Goal: Task Accomplishment & Management: Manage account settings

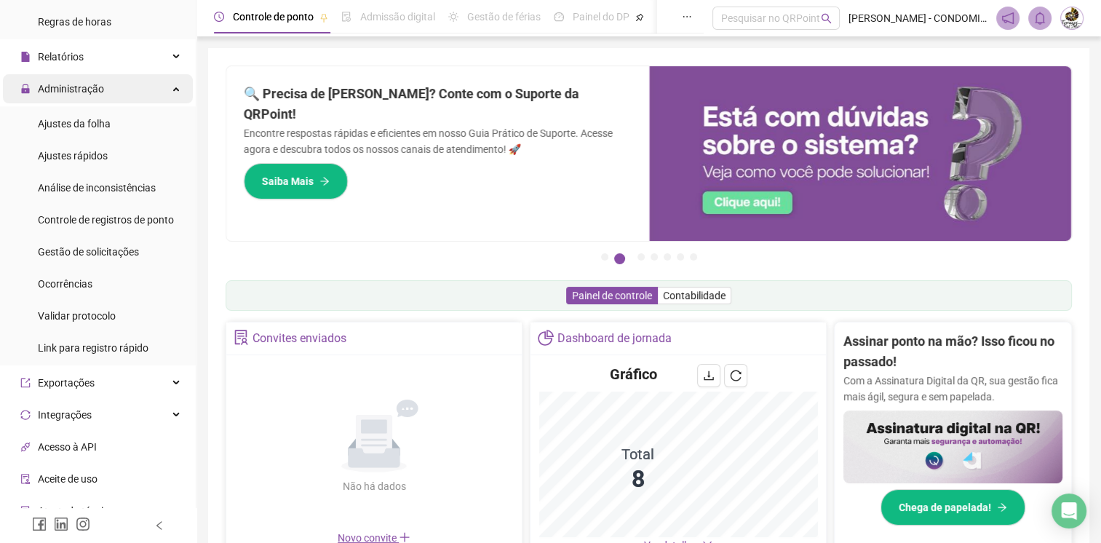
click at [83, 87] on span "Administração" at bounding box center [71, 89] width 66 height 12
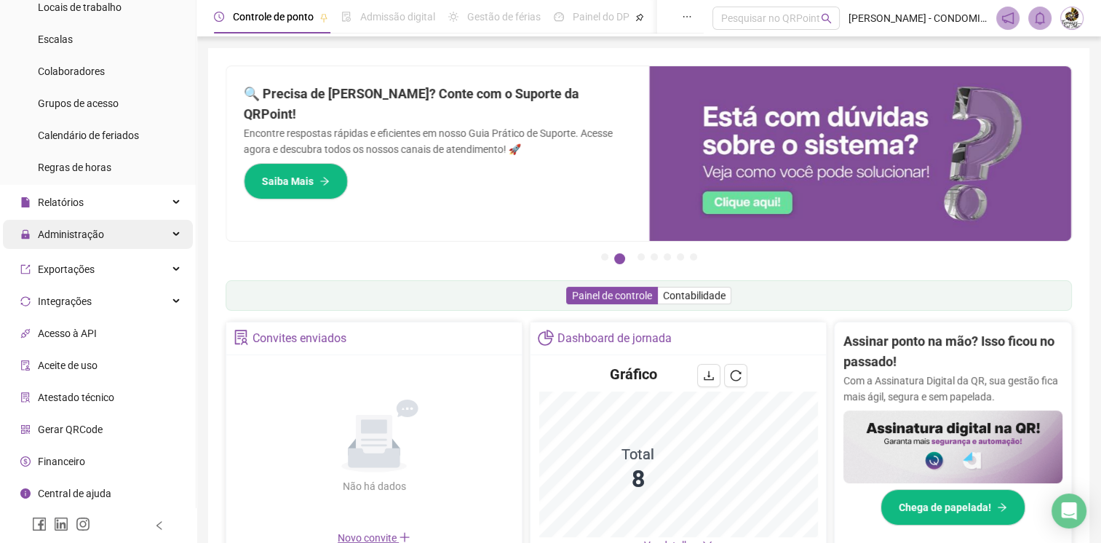
scroll to position [143, 0]
click at [101, 242] on span "Administração" at bounding box center [71, 237] width 66 height 12
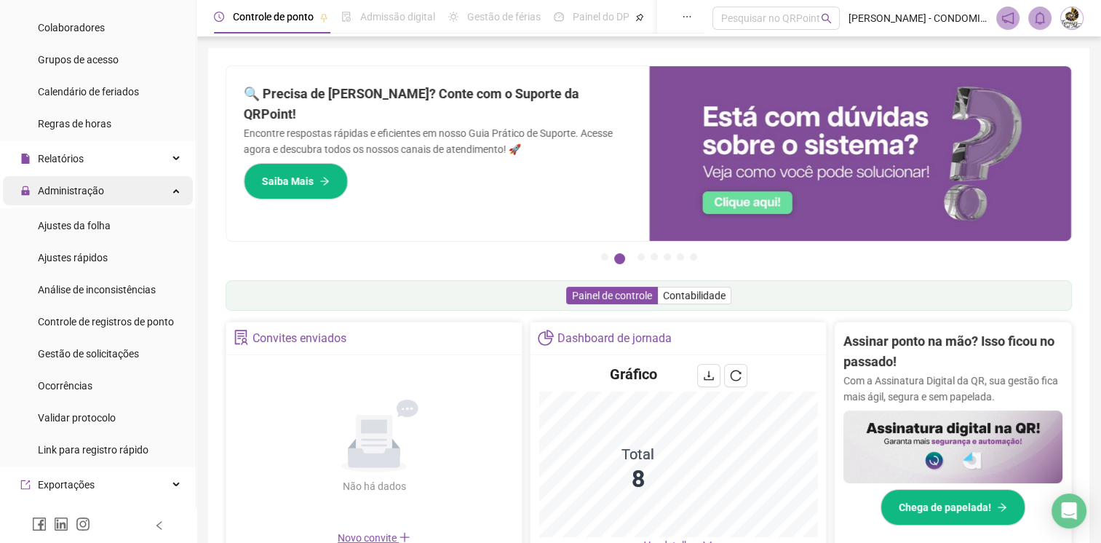
scroll to position [291, 0]
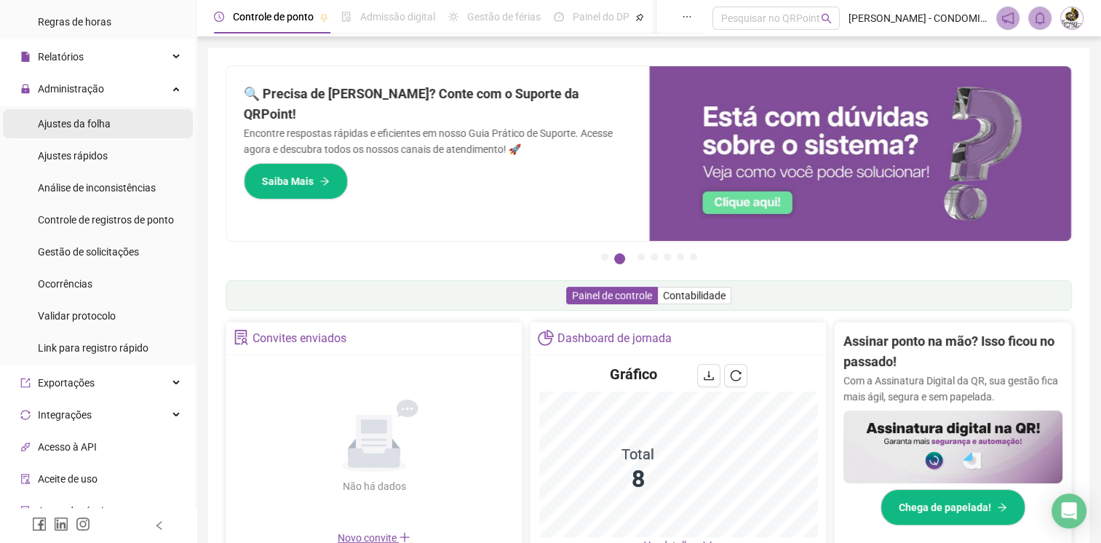
click at [93, 123] on span "Ajustes da folha" at bounding box center [74, 124] width 73 height 12
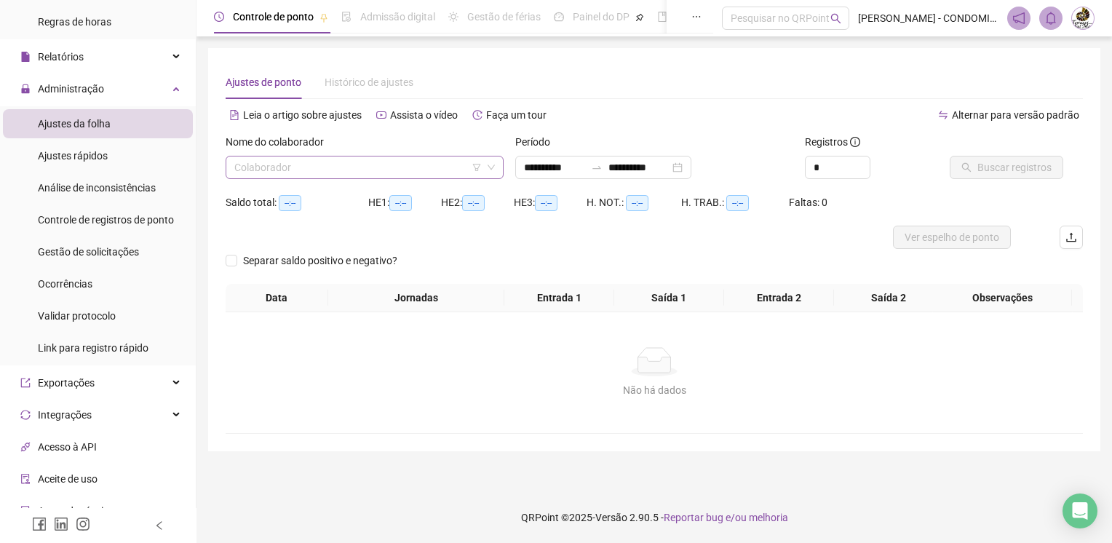
click at [275, 164] on input "search" at bounding box center [357, 167] width 247 height 22
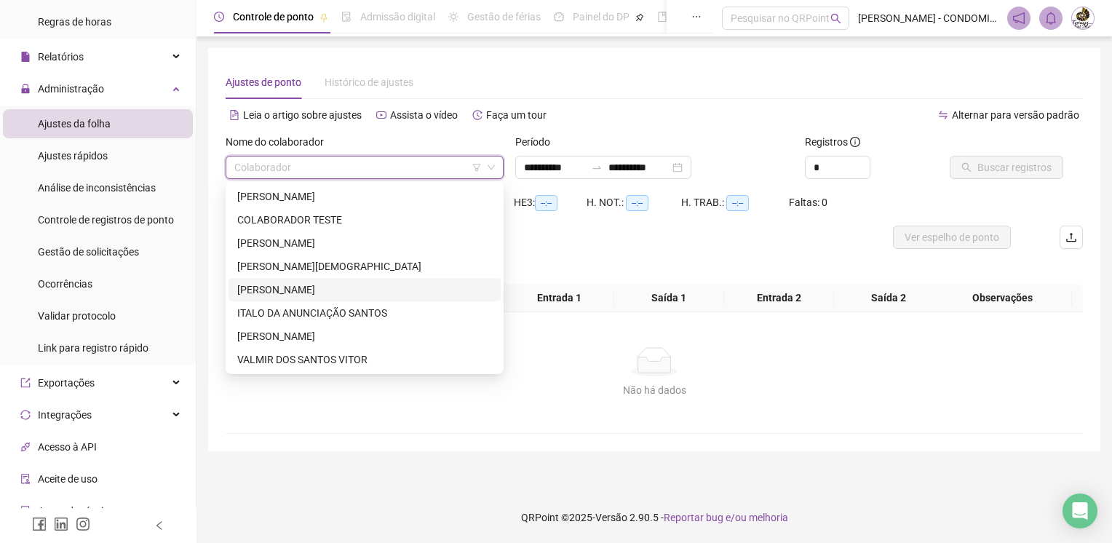
click at [279, 287] on div "[PERSON_NAME]" at bounding box center [364, 290] width 255 height 16
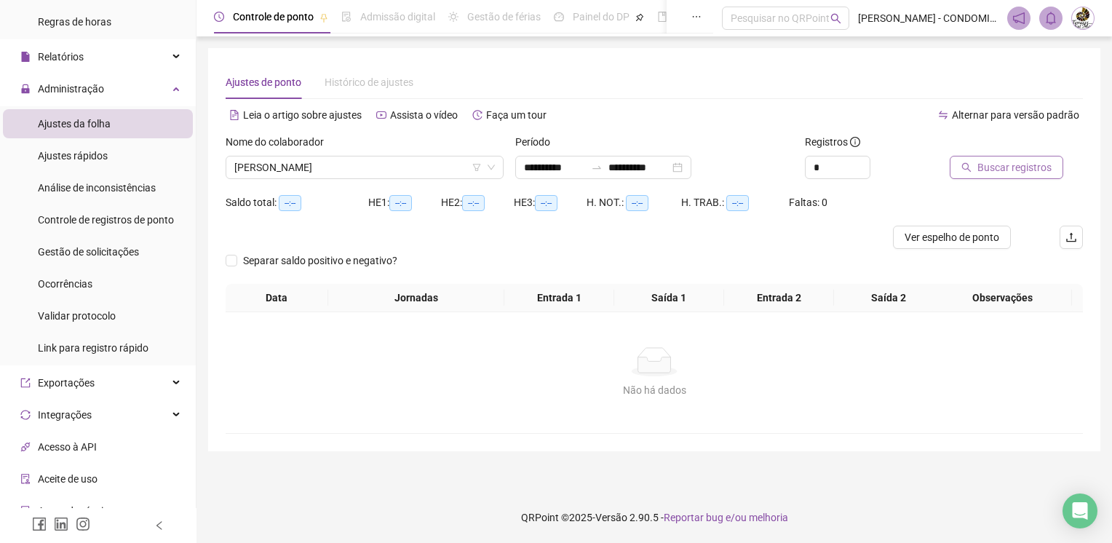
click at [1001, 164] on span "Buscar registros" at bounding box center [1014, 167] width 74 height 16
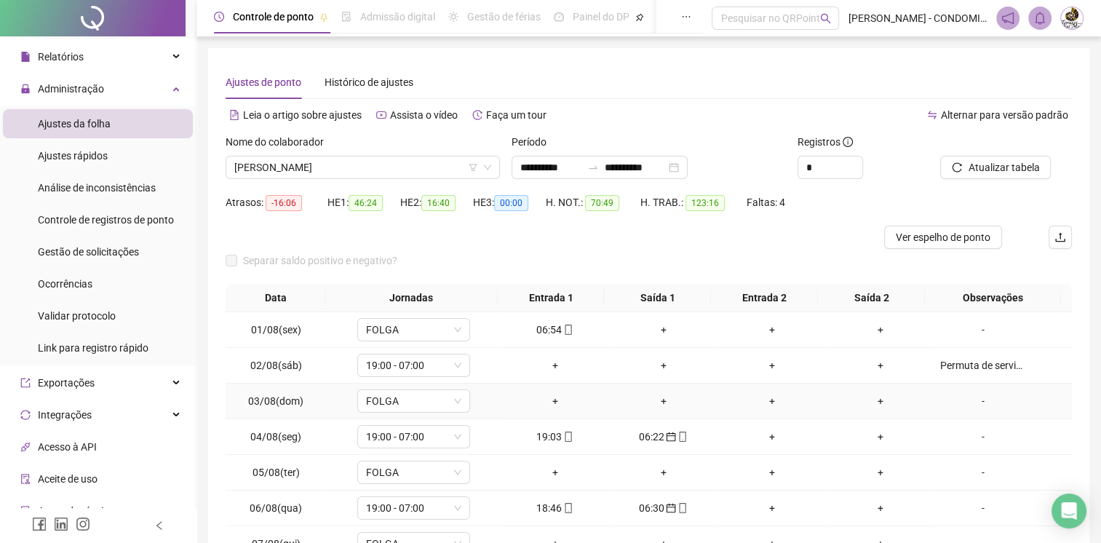
scroll to position [138, 0]
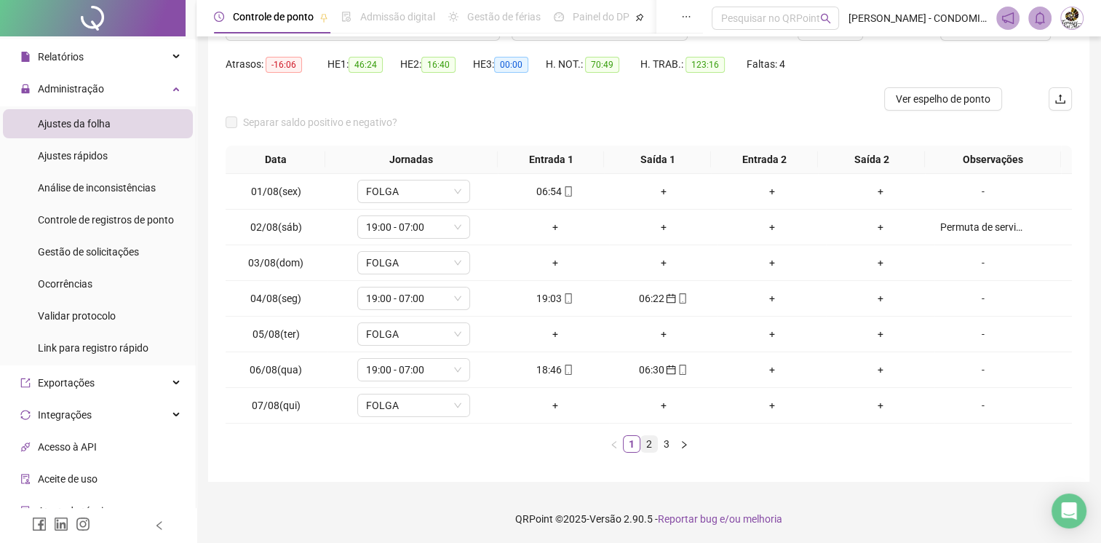
click at [647, 437] on link "2" at bounding box center [649, 444] width 16 height 16
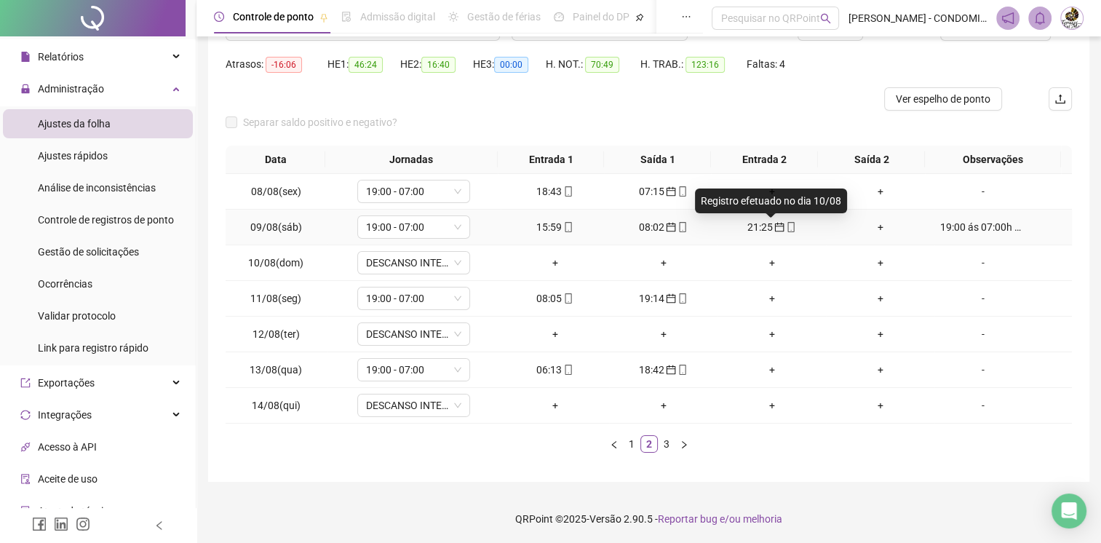
click at [774, 229] on icon "calendar" at bounding box center [779, 227] width 10 height 10
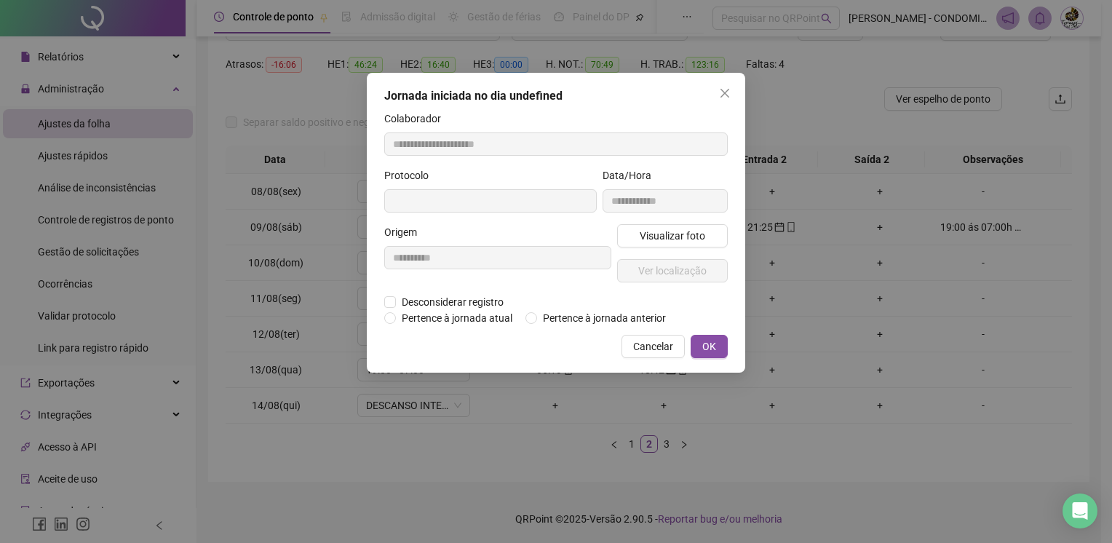
type input "**********"
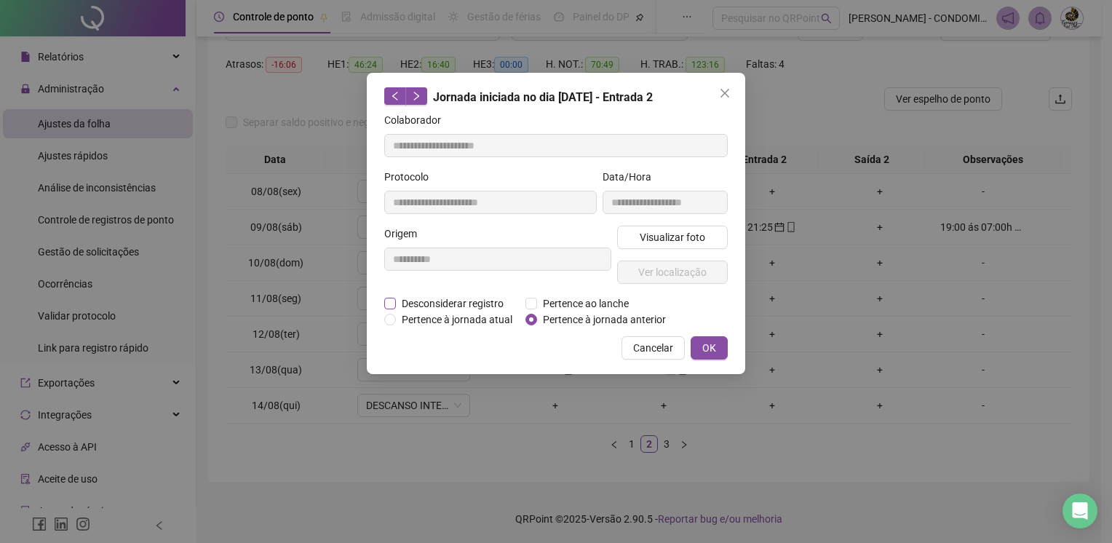
click at [494, 301] on span "Desconsiderar registro" at bounding box center [452, 303] width 113 height 16
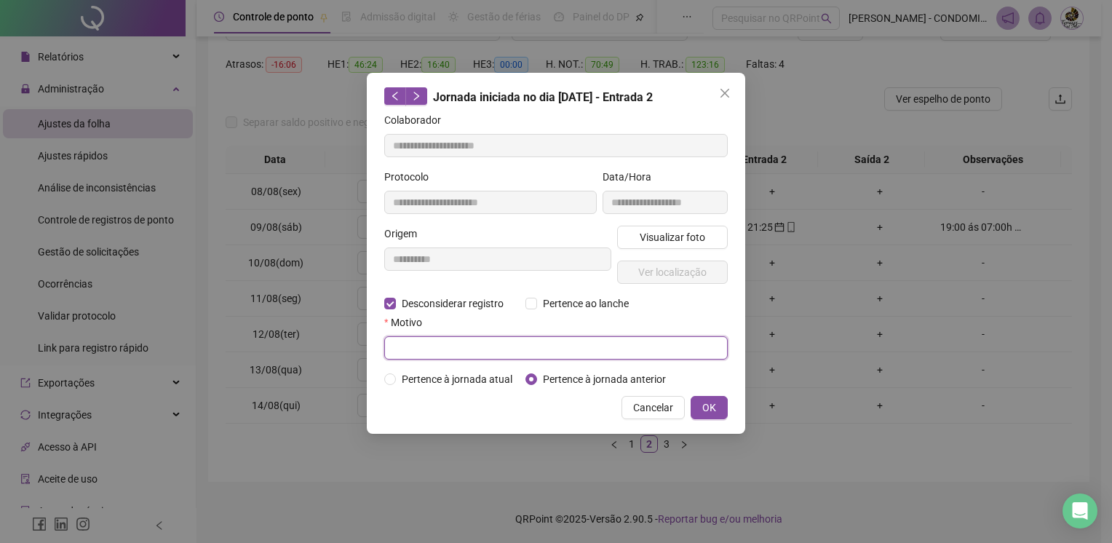
click at [599, 355] on input "text" at bounding box center [555, 347] width 343 height 23
type input "*"
type input "*****"
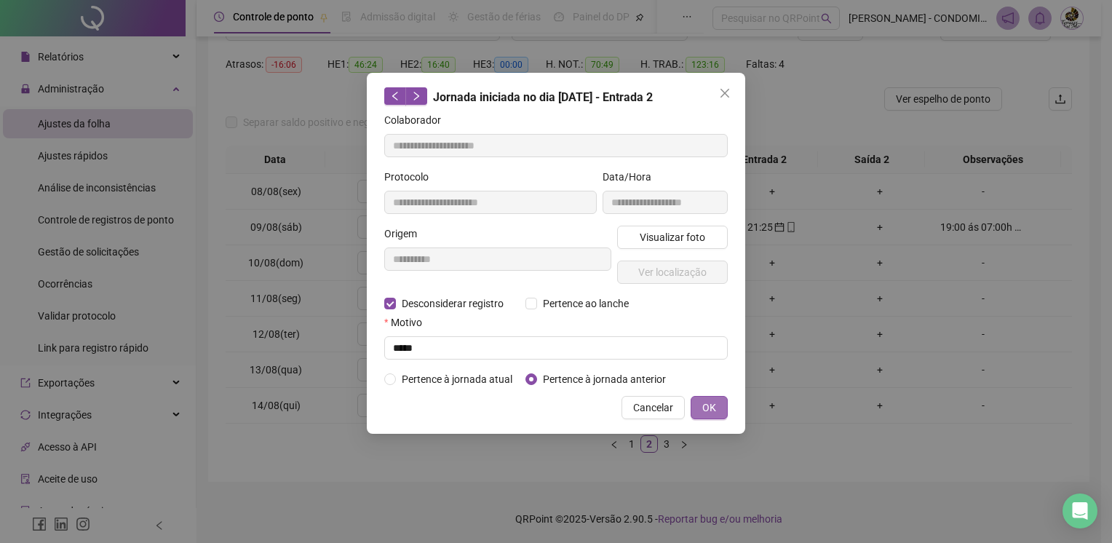
click at [713, 398] on button "OK" at bounding box center [708, 407] width 37 height 23
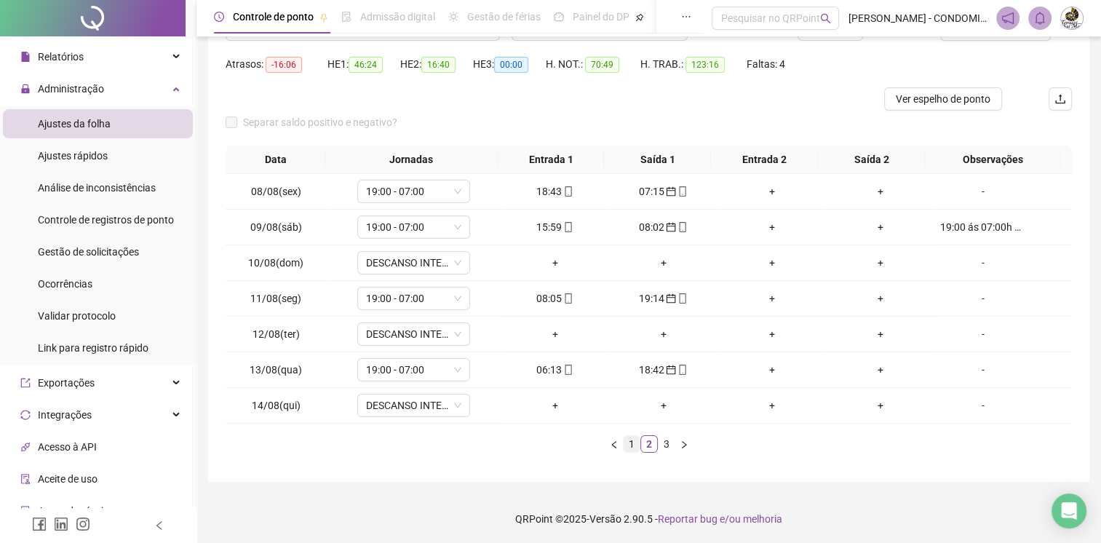
click at [634, 436] on link "1" at bounding box center [631, 444] width 16 height 16
click at [669, 436] on link "3" at bounding box center [666, 444] width 16 height 16
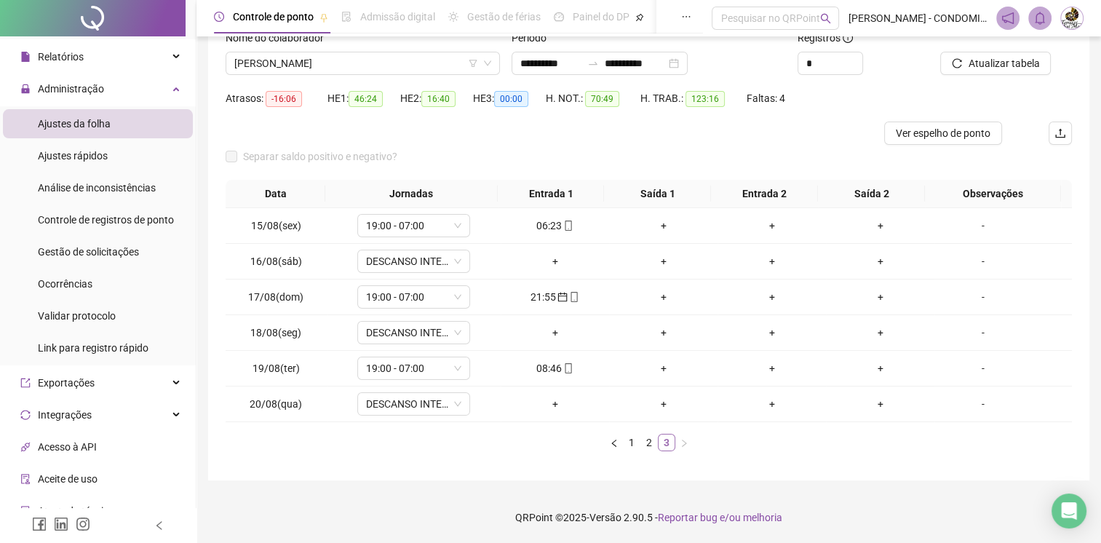
scroll to position [103, 0]
click at [629, 441] on link "1" at bounding box center [631, 444] width 16 height 16
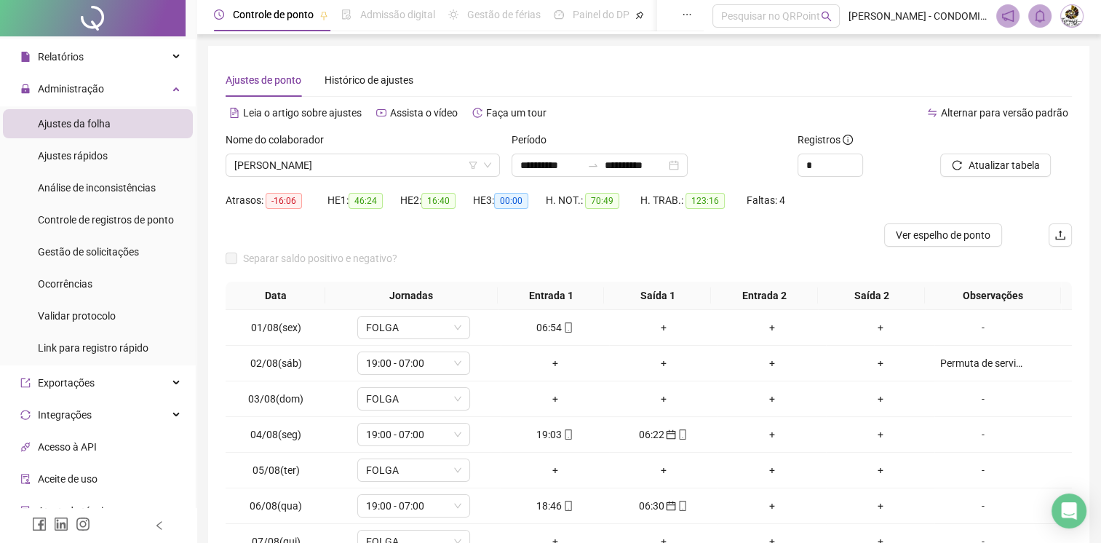
scroll to position [0, 0]
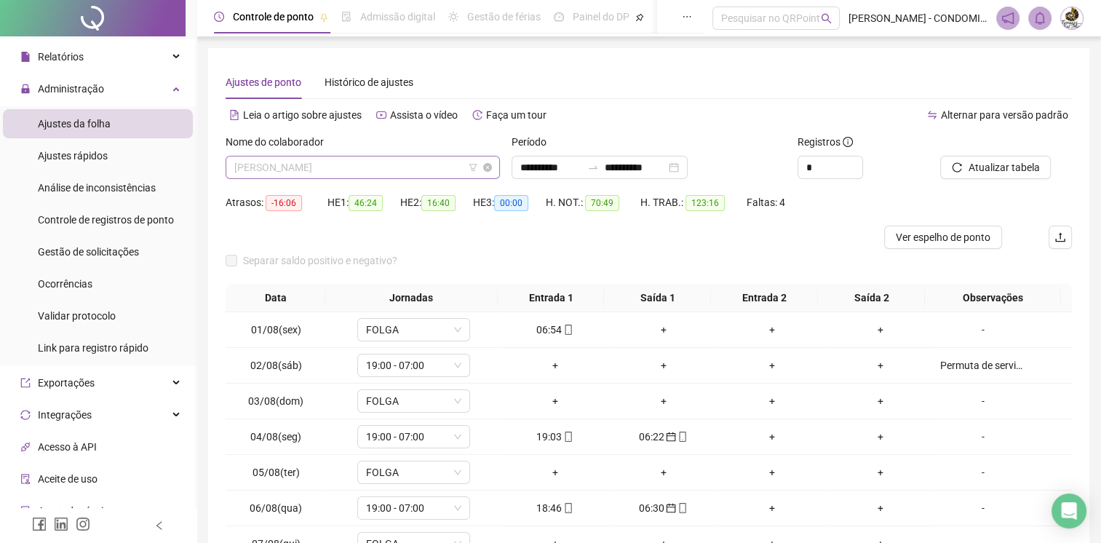
click at [377, 169] on span "[PERSON_NAME]" at bounding box center [362, 167] width 257 height 22
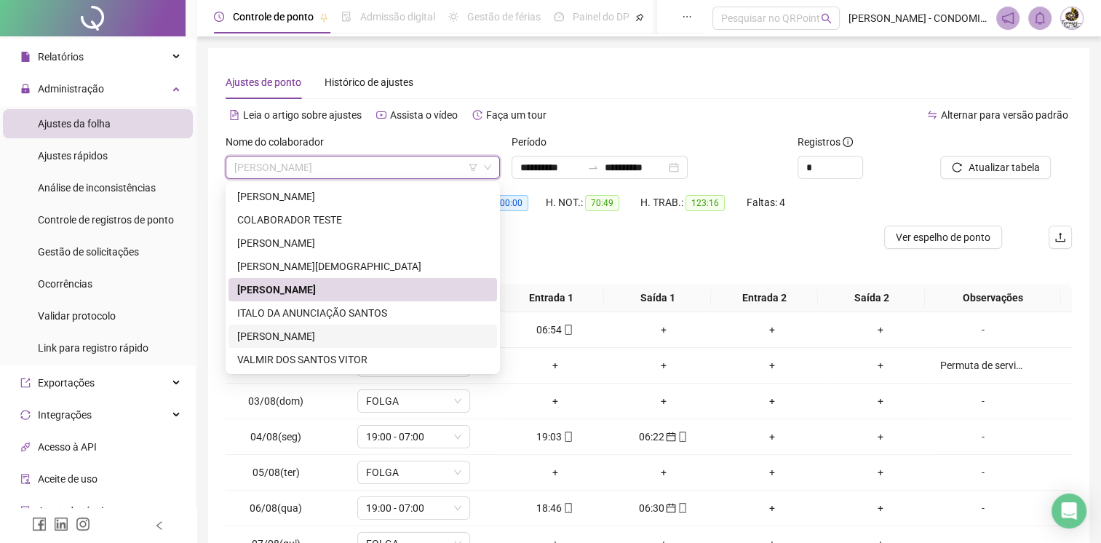
click at [340, 340] on div "[PERSON_NAME]" at bounding box center [362, 336] width 251 height 16
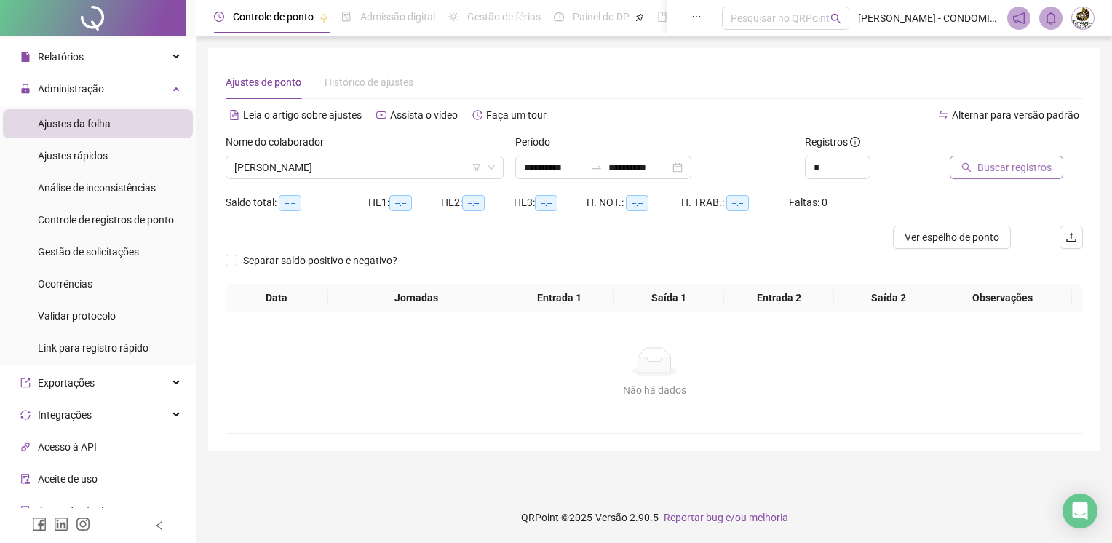
click at [1015, 162] on span "Buscar registros" at bounding box center [1014, 167] width 74 height 16
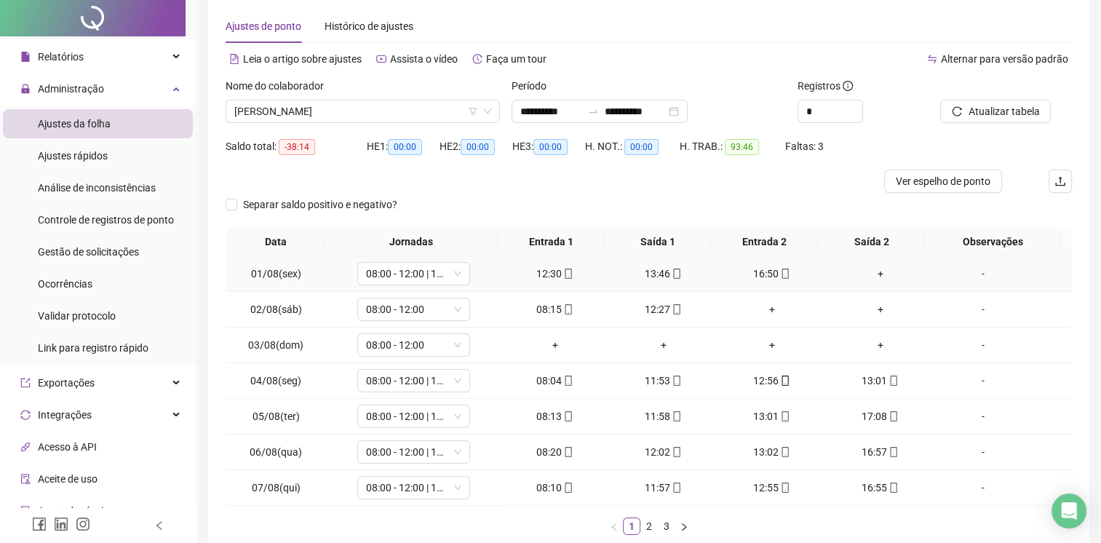
scroll to position [138, 0]
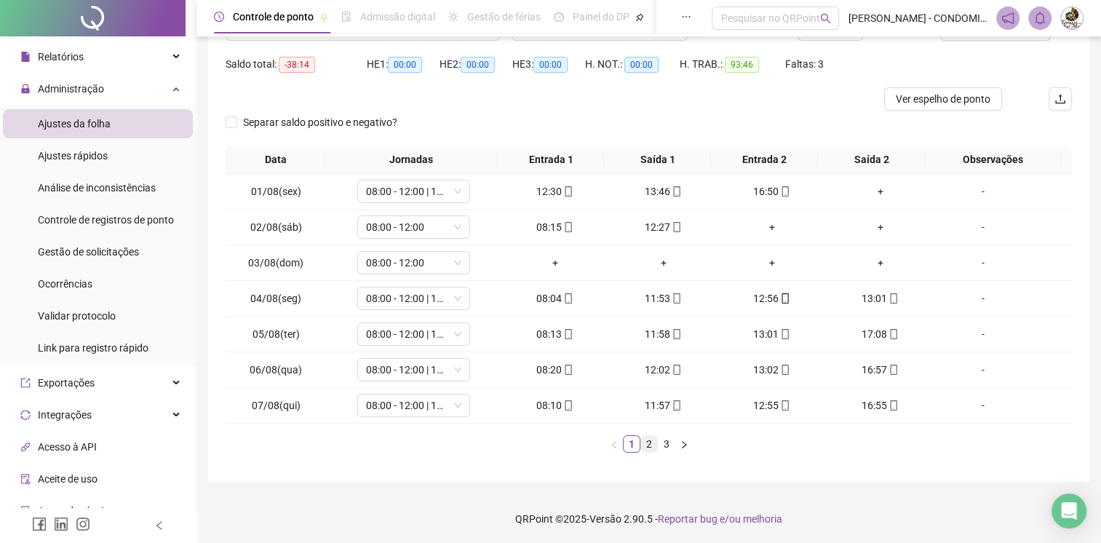
click at [646, 440] on link "2" at bounding box center [649, 444] width 16 height 16
click at [666, 438] on link "3" at bounding box center [666, 444] width 16 height 16
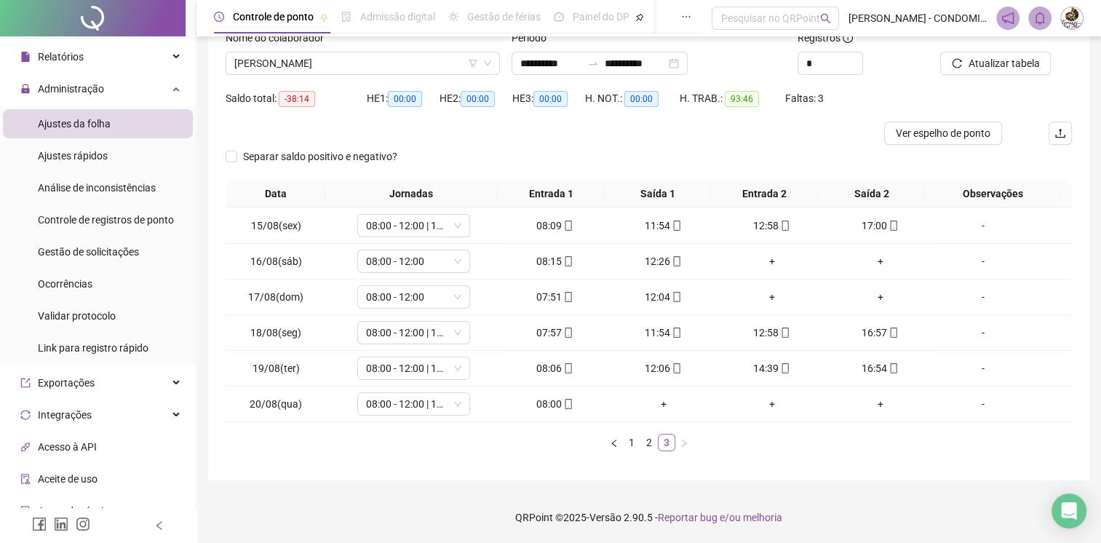
scroll to position [103, 0]
click at [807, 150] on div "Separar saldo positivo e negativo?" at bounding box center [649, 163] width 846 height 35
click at [410, 59] on span "[PERSON_NAME]" at bounding box center [362, 65] width 257 height 22
click at [463, 466] on div "**********" at bounding box center [648, 213] width 881 height 536
click at [632, 436] on link "1" at bounding box center [631, 444] width 16 height 16
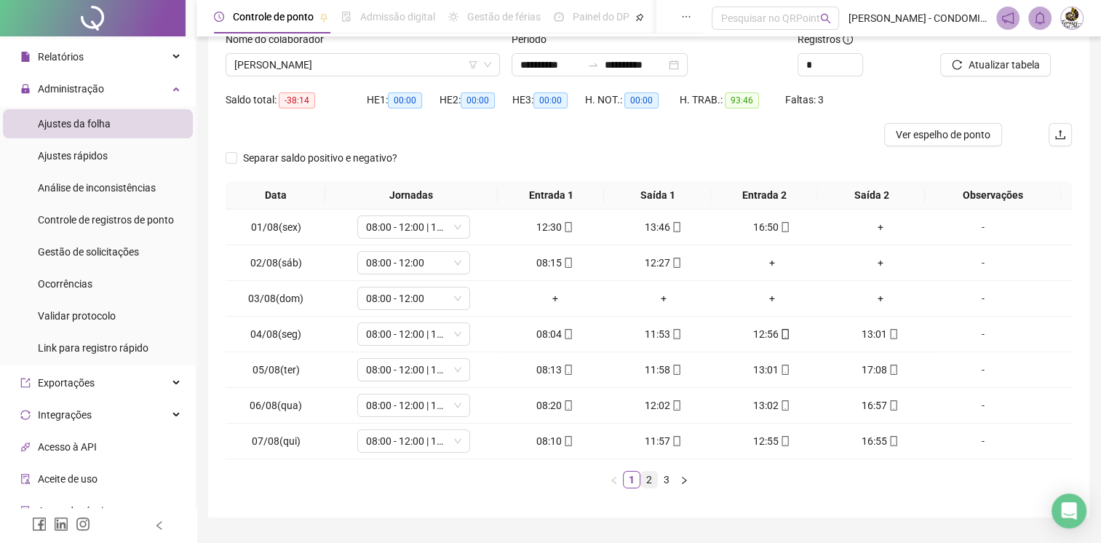
click at [655, 477] on link "2" at bounding box center [649, 479] width 16 height 16
click at [629, 475] on link "1" at bounding box center [631, 479] width 16 height 16
click at [650, 478] on link "2" at bounding box center [649, 479] width 16 height 16
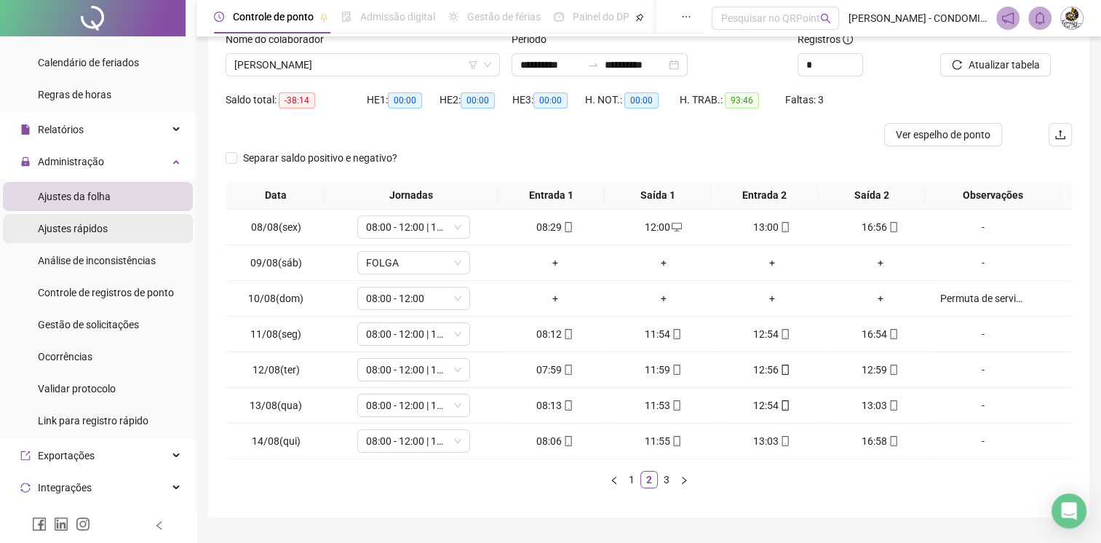
scroll to position [218, 0]
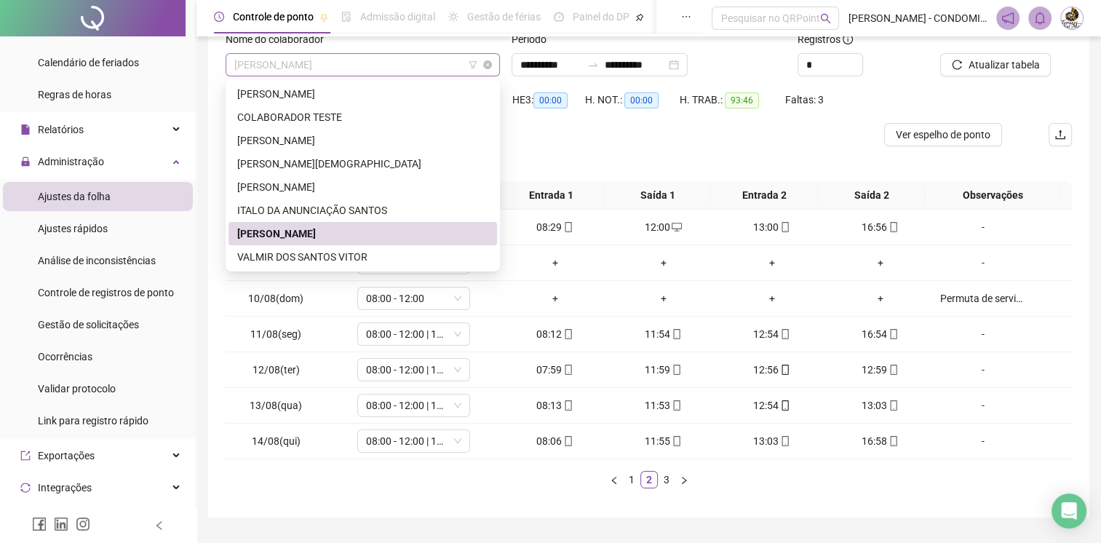
click at [396, 57] on span "[PERSON_NAME]" at bounding box center [362, 65] width 257 height 22
click at [346, 252] on div "VALMIR DOS SANTOS VITOR" at bounding box center [362, 257] width 251 height 16
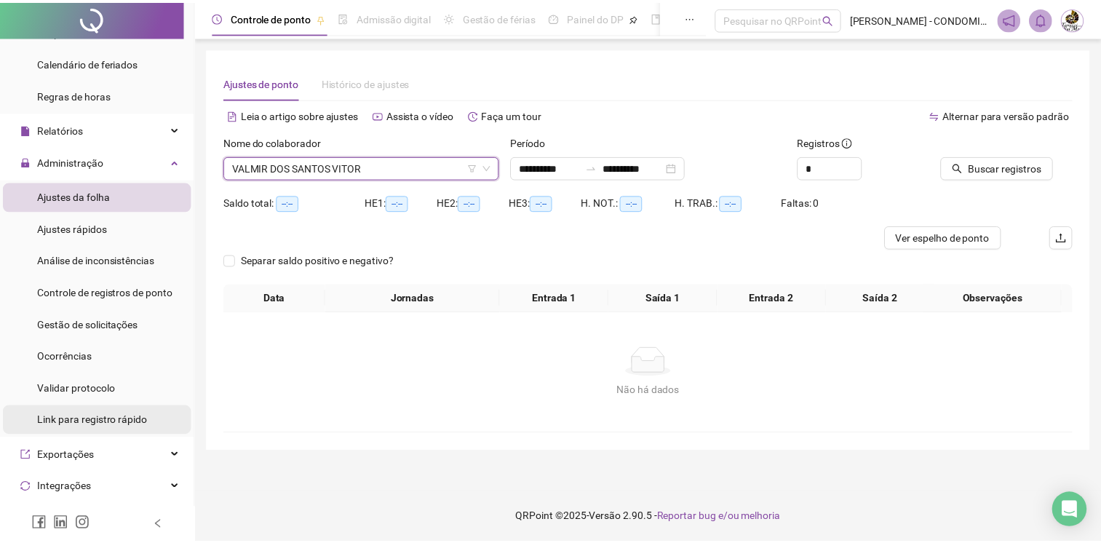
scroll to position [404, 0]
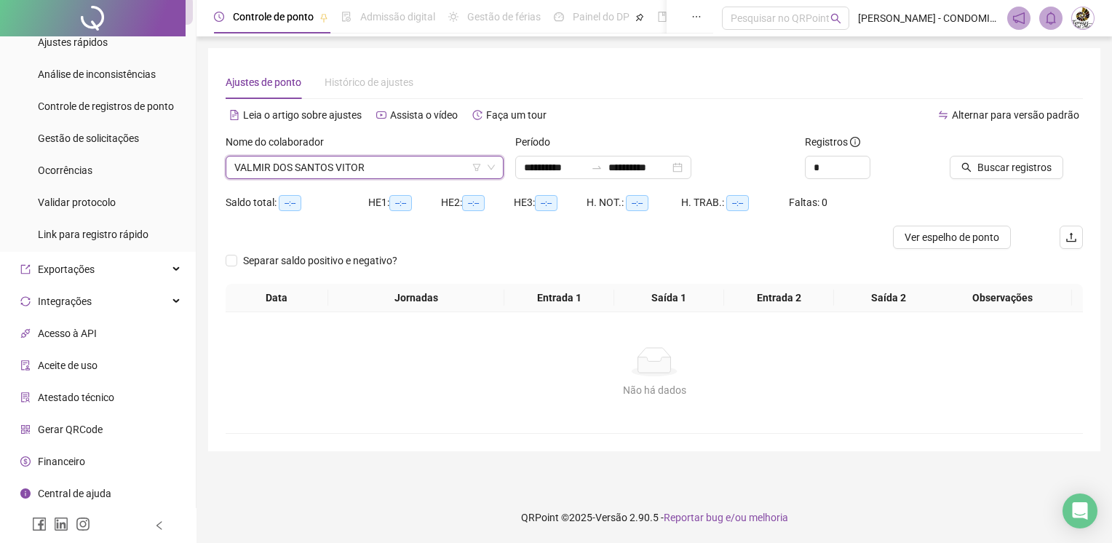
click at [81, 482] on div "Central de ajuda" at bounding box center [65, 493] width 91 height 29
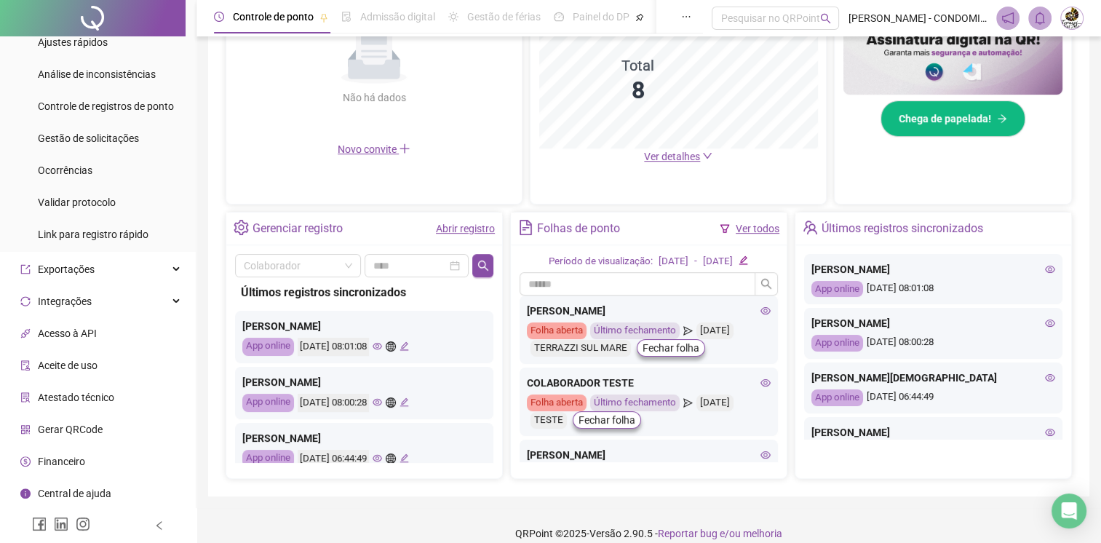
scroll to position [402, 0]
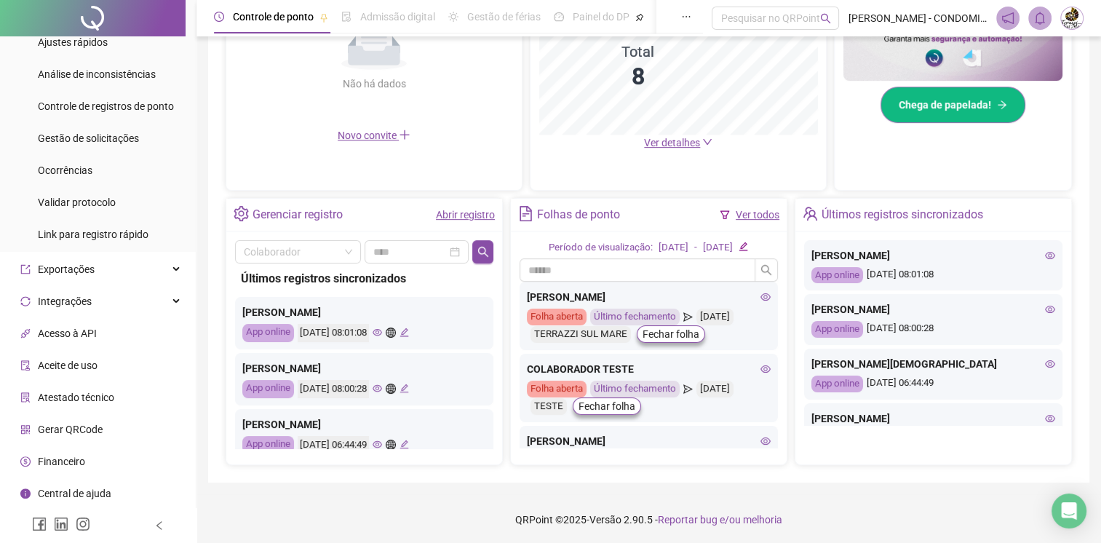
click at [963, 98] on span "Chega de papelada!" at bounding box center [944, 105] width 92 height 16
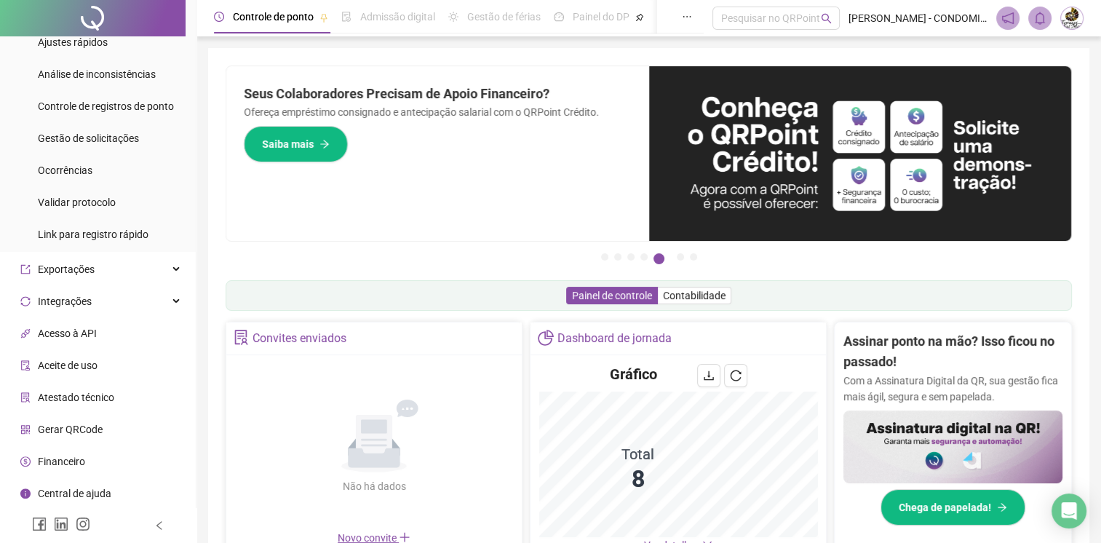
scroll to position [186, 0]
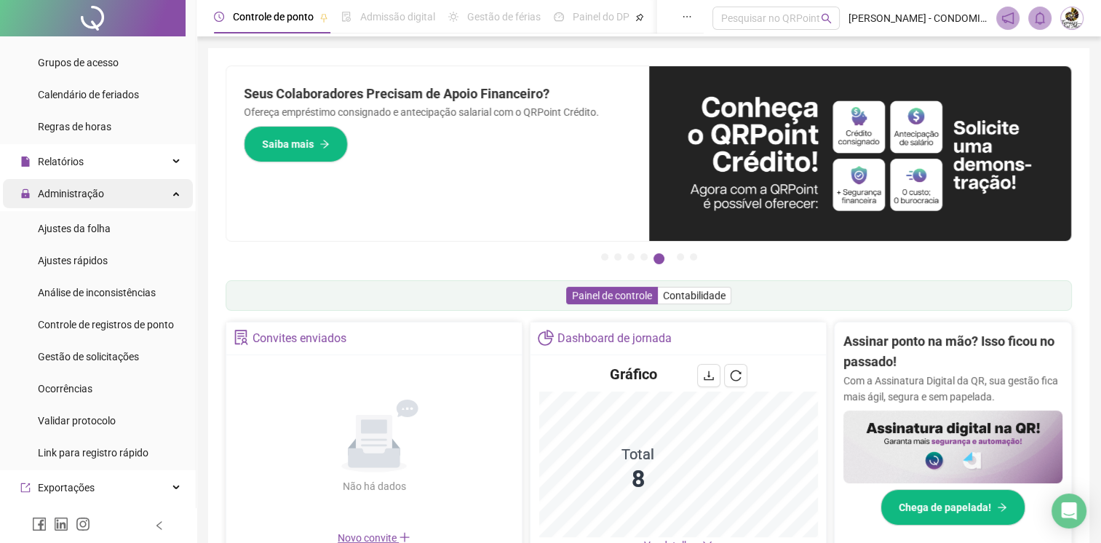
click at [77, 191] on span "Administração" at bounding box center [71, 194] width 66 height 12
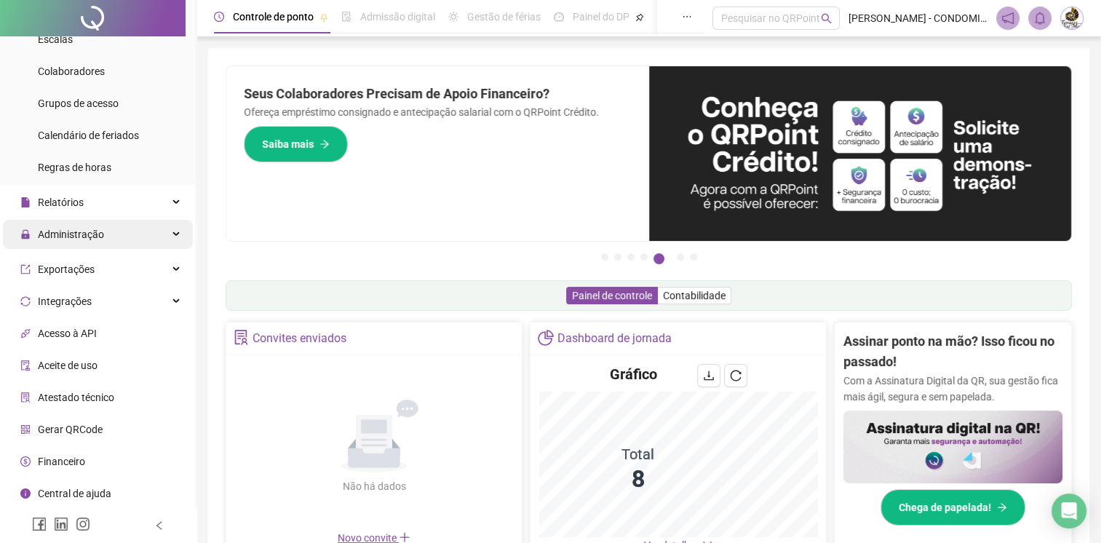
scroll to position [143, 0]
click at [79, 228] on span "Administração" at bounding box center [62, 237] width 84 height 29
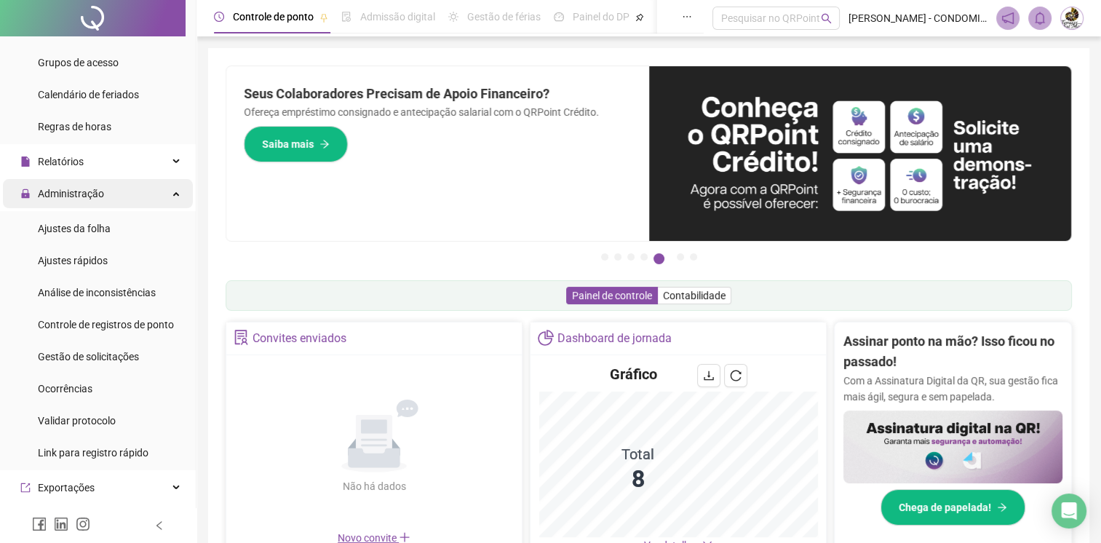
click at [81, 182] on span "Administração" at bounding box center [62, 193] width 84 height 29
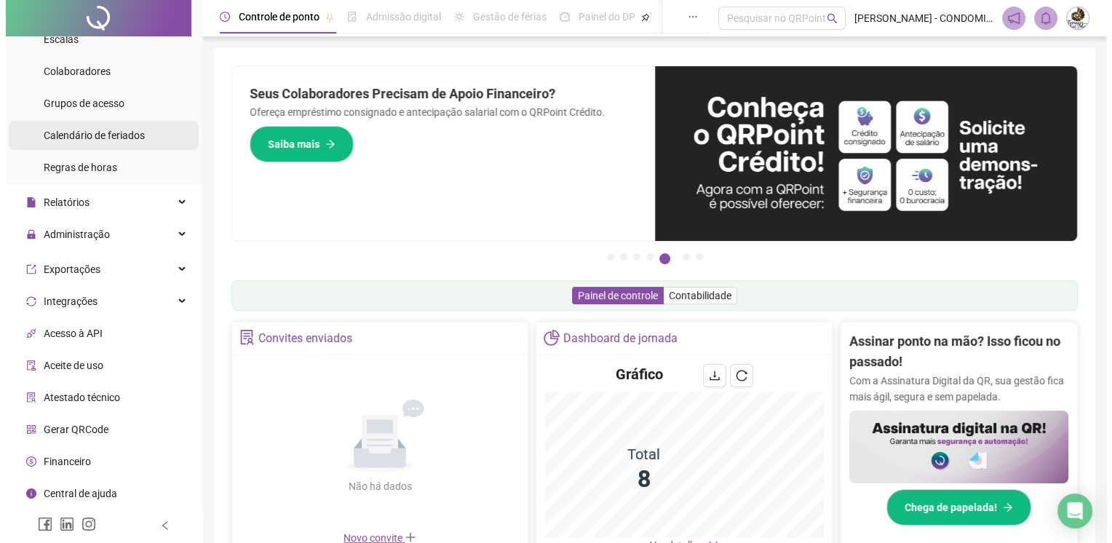
scroll to position [143, 0]
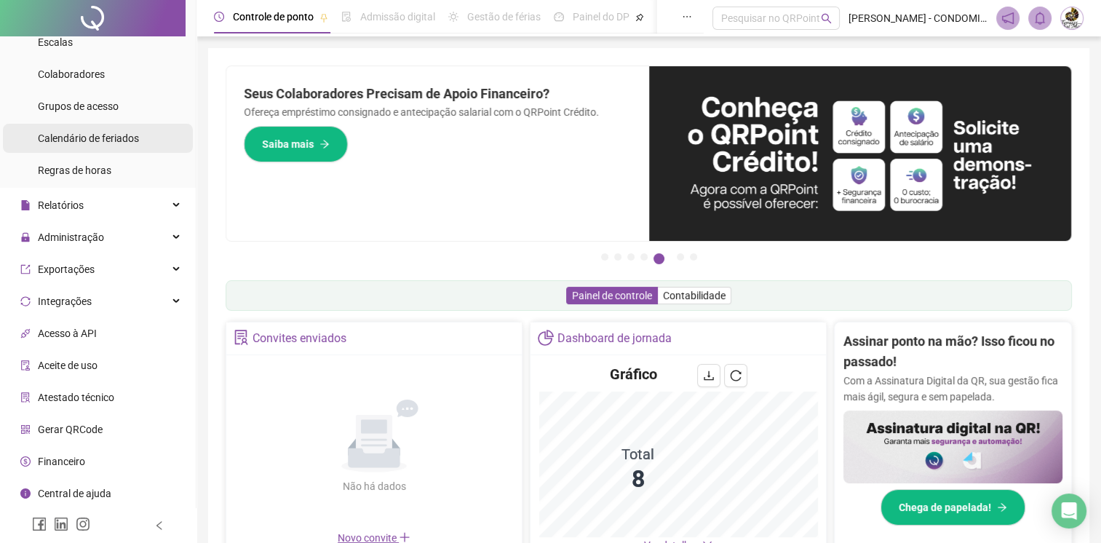
click at [85, 135] on span "Calendário de feriados" at bounding box center [88, 138] width 101 height 12
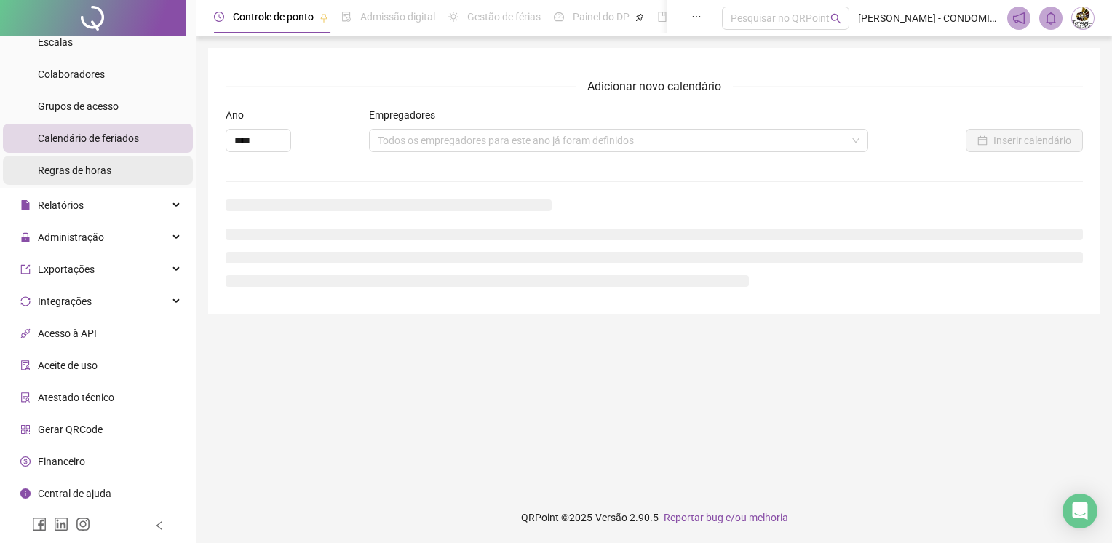
click at [81, 161] on div "Regras de horas" at bounding box center [74, 170] width 73 height 29
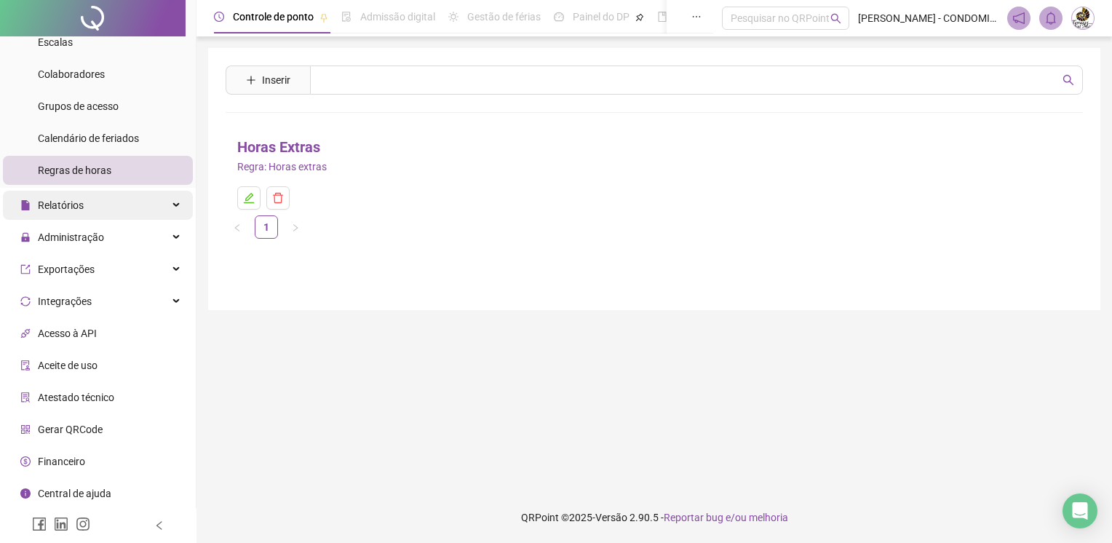
click at [81, 200] on span "Relatórios" at bounding box center [61, 205] width 46 height 12
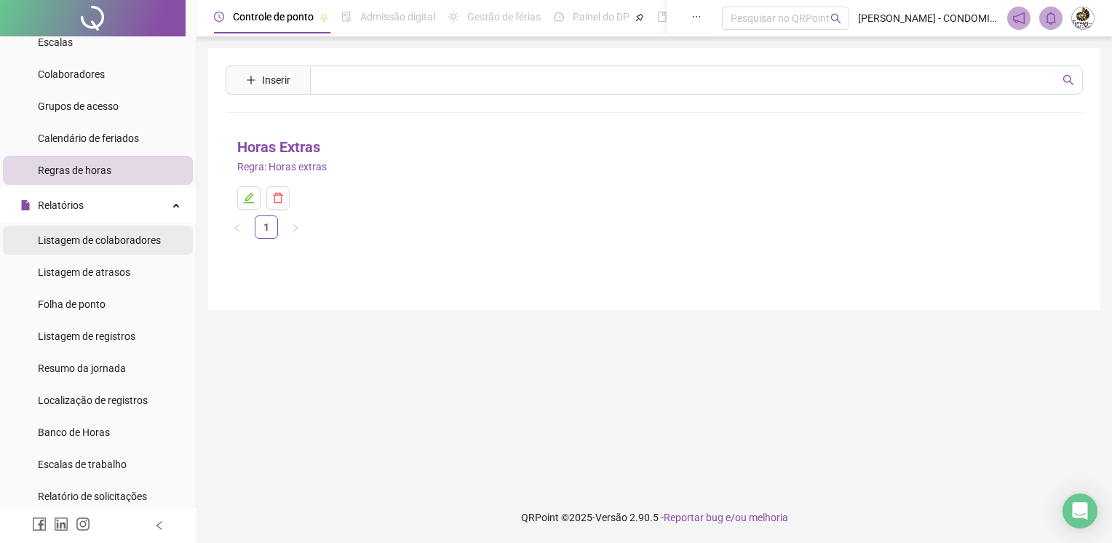
click at [79, 240] on span "Listagem de colaboradores" at bounding box center [99, 240] width 123 height 12
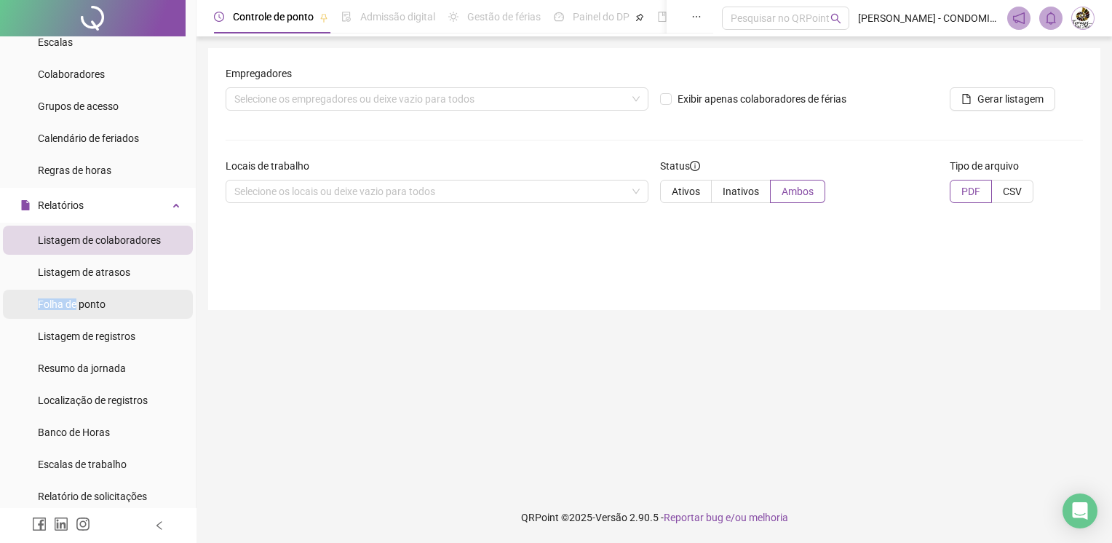
click at [76, 298] on div "Folha de ponto" at bounding box center [72, 304] width 68 height 29
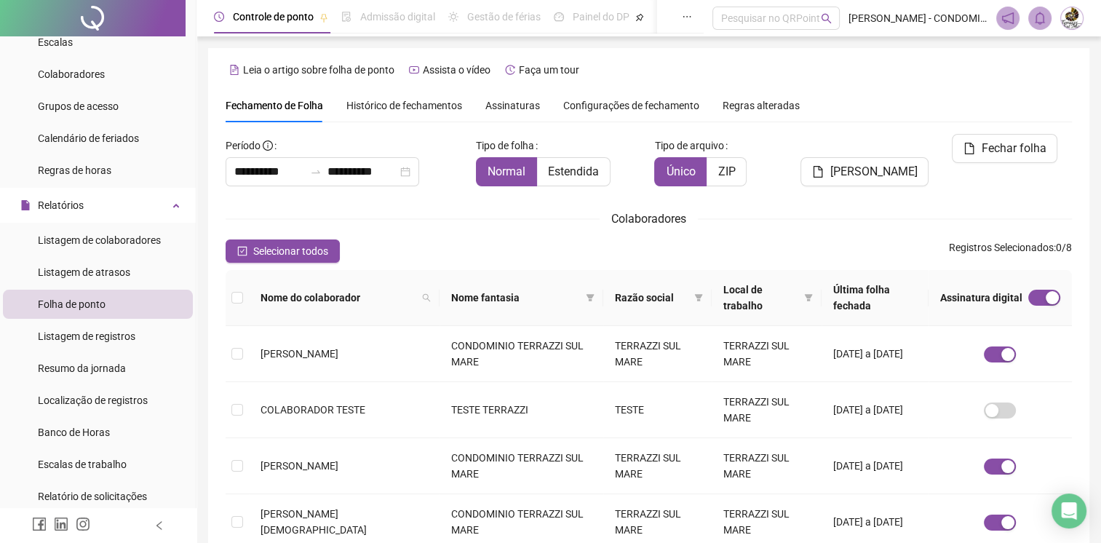
click at [498, 112] on div "Assinaturas" at bounding box center [512, 105] width 55 height 16
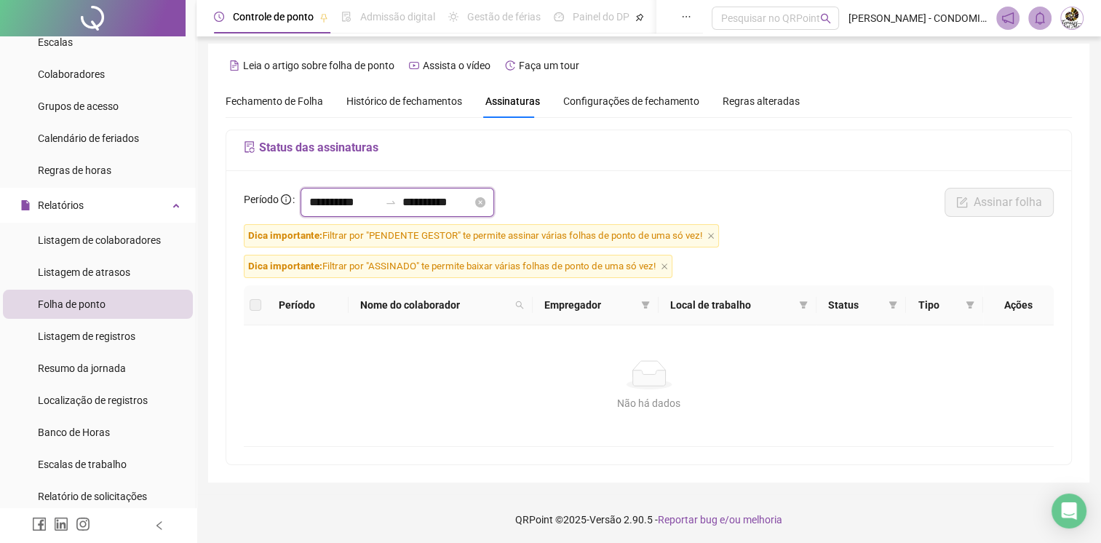
click at [369, 193] on input "**********" at bounding box center [344, 201] width 70 height 17
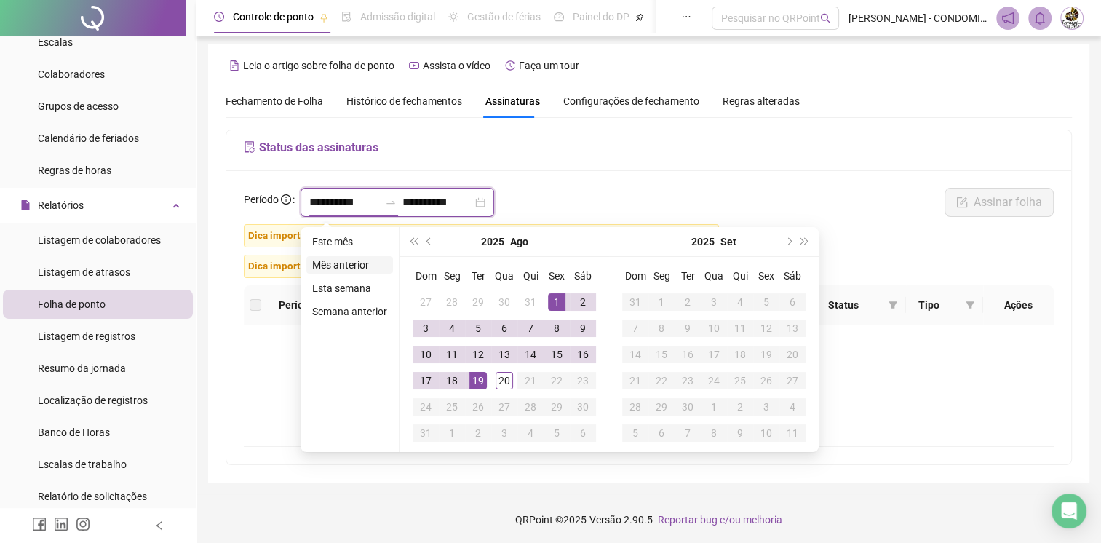
type input "**********"
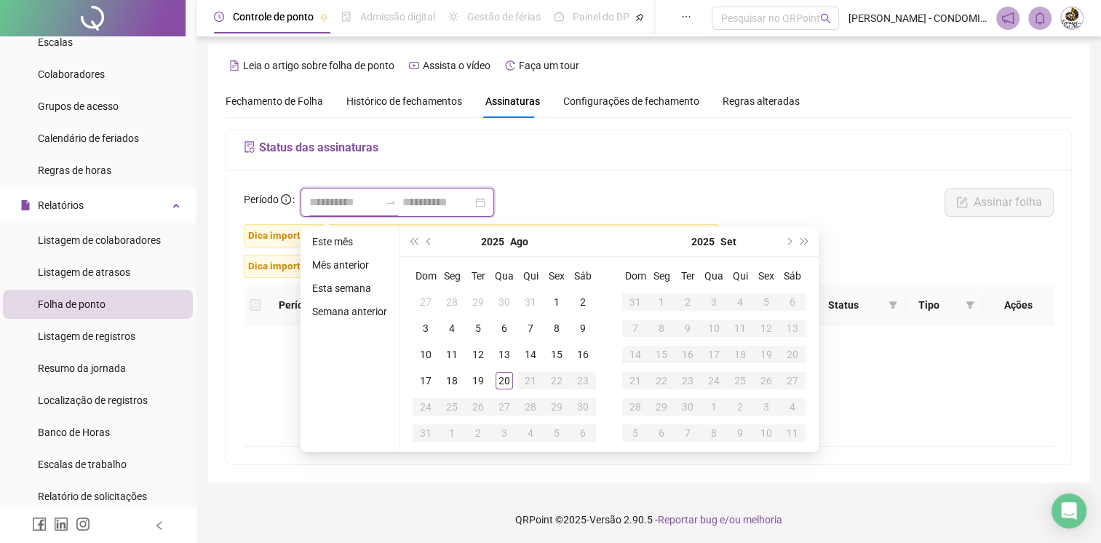
type input "**********"
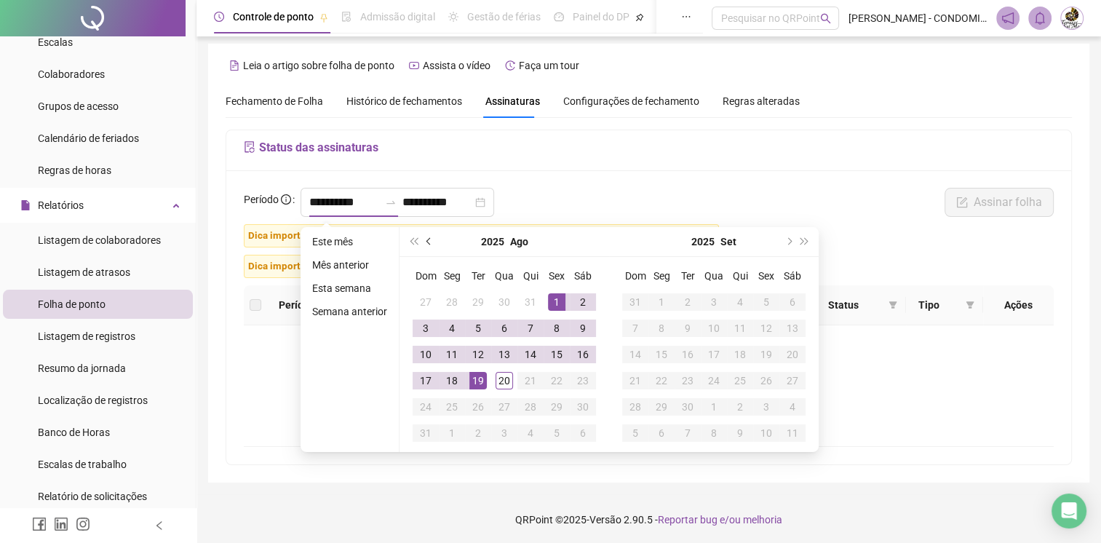
click at [424, 236] on button "prev-year" at bounding box center [429, 241] width 16 height 29
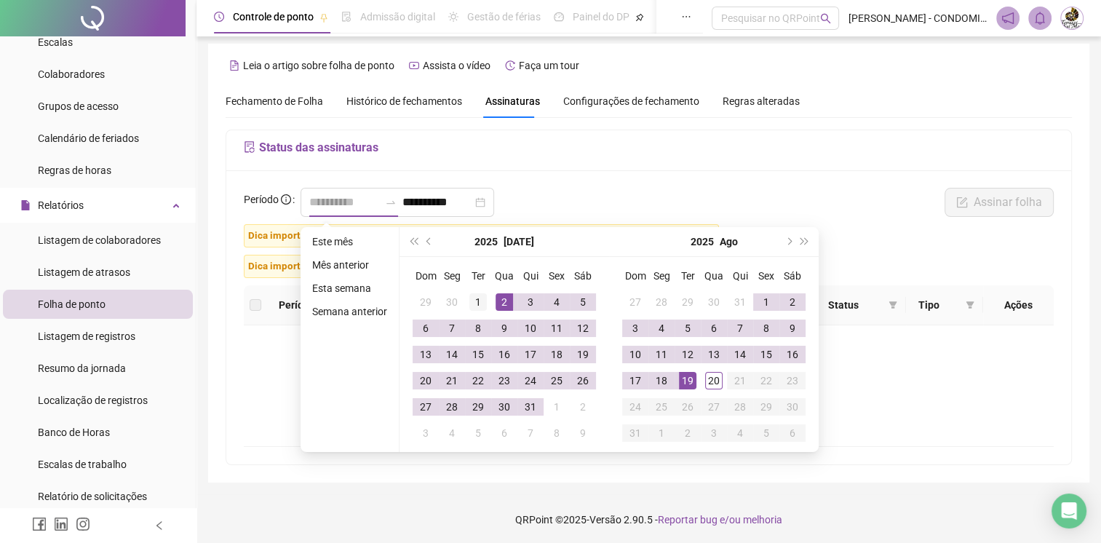
type input "**********"
click at [480, 301] on div "1" at bounding box center [477, 301] width 17 height 17
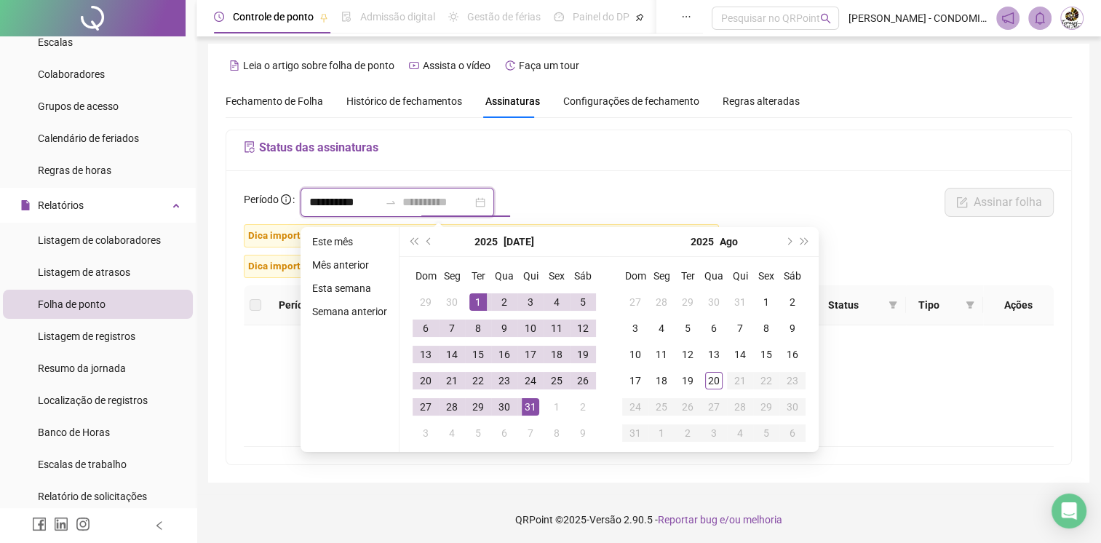
type input "**********"
click at [527, 404] on div "31" at bounding box center [530, 406] width 17 height 17
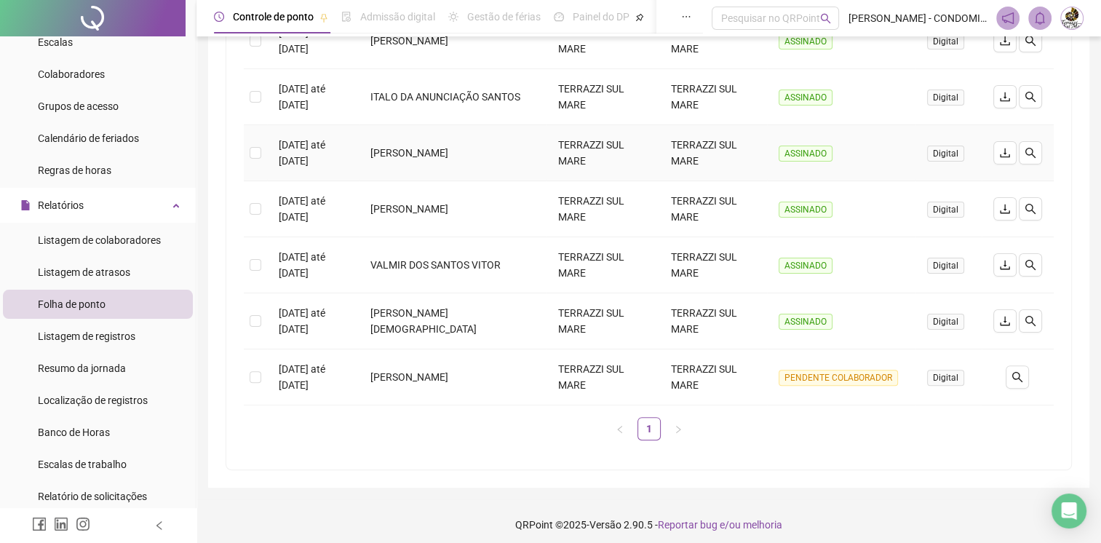
scroll to position [337, 0]
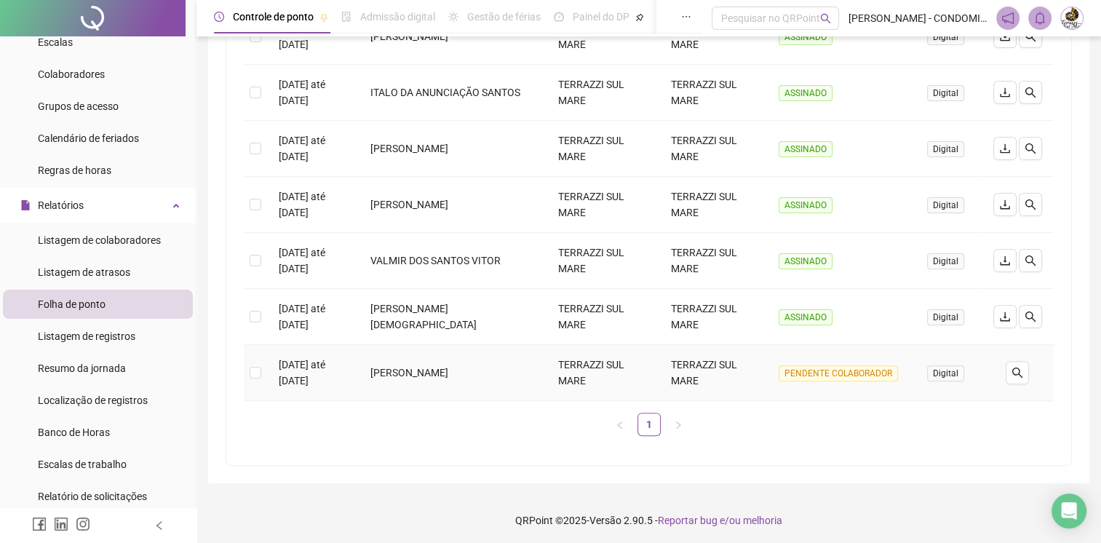
click at [942, 368] on span "Digital" at bounding box center [945, 373] width 37 height 16
drag, startPoint x: 942, startPoint y: 368, endPoint x: 951, endPoint y: 363, distance: 10.1
click at [951, 365] on span "Digital" at bounding box center [945, 373] width 37 height 16
drag, startPoint x: 951, startPoint y: 363, endPoint x: 837, endPoint y: 375, distance: 114.2
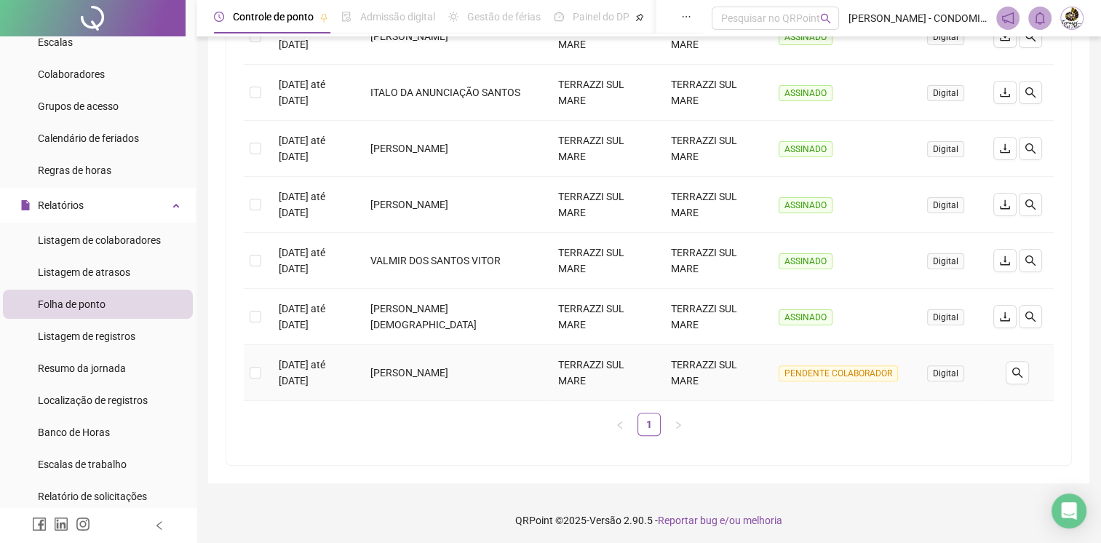
click at [837, 375] on span "PENDENTE COLABORADOR" at bounding box center [837, 373] width 119 height 16
click at [811, 368] on span "PENDENTE COLABORADOR" at bounding box center [837, 373] width 119 height 16
click at [947, 370] on span "Digital" at bounding box center [945, 373] width 37 height 16
click at [838, 428] on ul "1" at bounding box center [649, 423] width 810 height 23
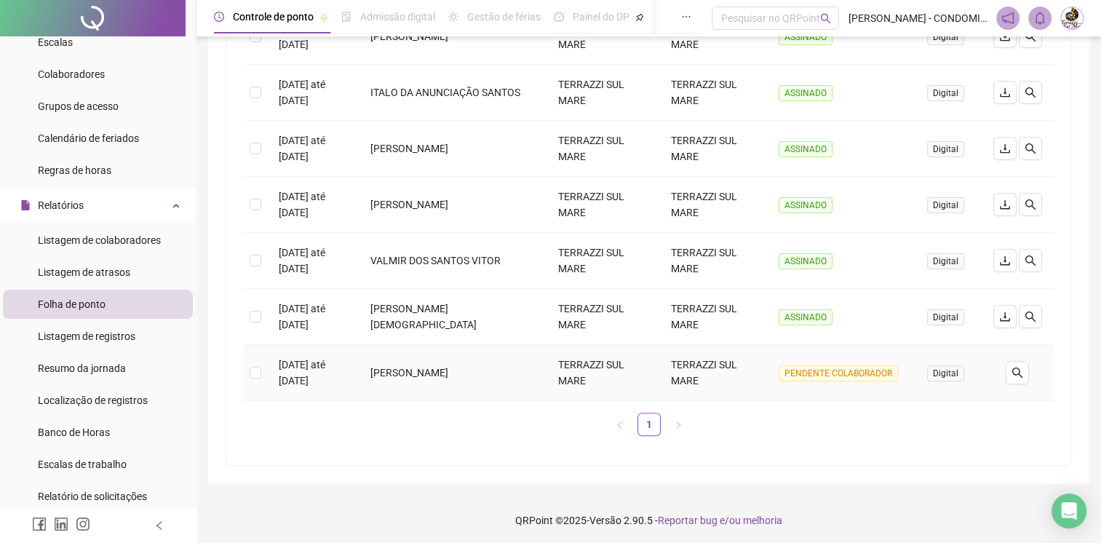
click at [949, 367] on span "Digital" at bounding box center [945, 373] width 37 height 16
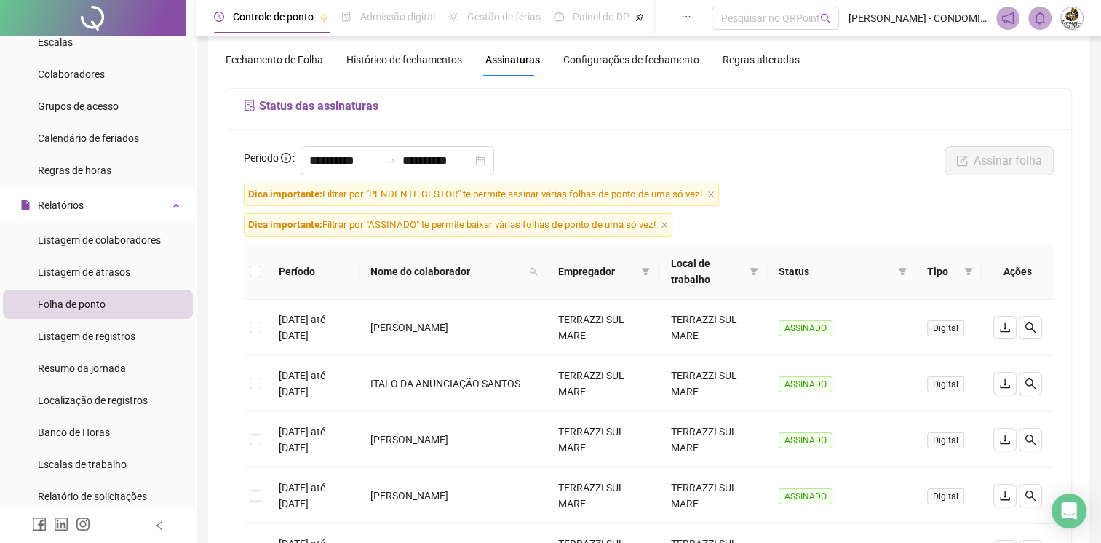
click at [420, 64] on span "Histórico de fechamentos" at bounding box center [404, 60] width 116 height 12
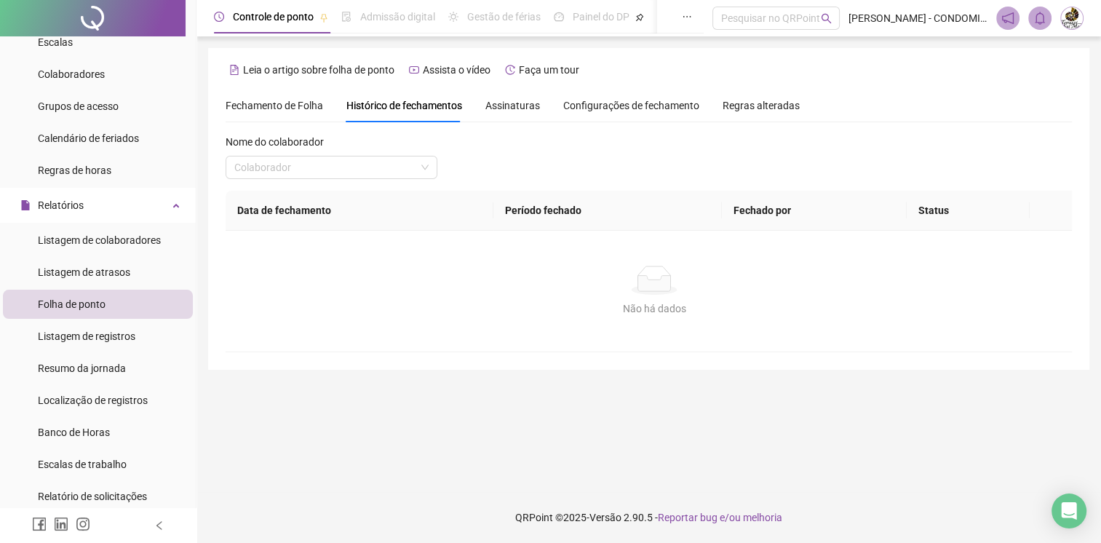
scroll to position [0, 0]
click at [360, 177] on input "search" at bounding box center [326, 167] width 184 height 22
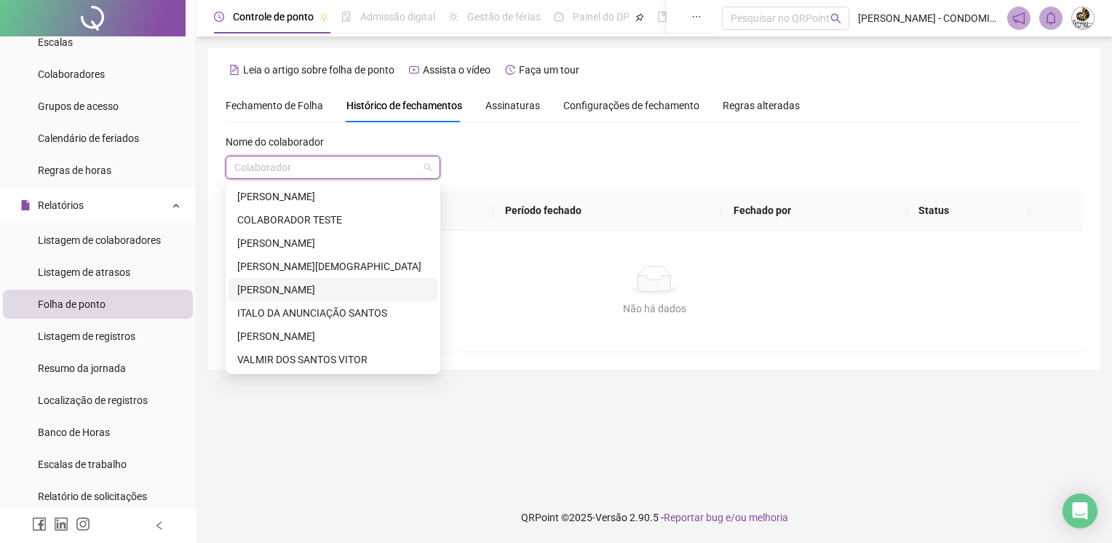
click at [305, 282] on div "[PERSON_NAME]" at bounding box center [332, 290] width 191 height 16
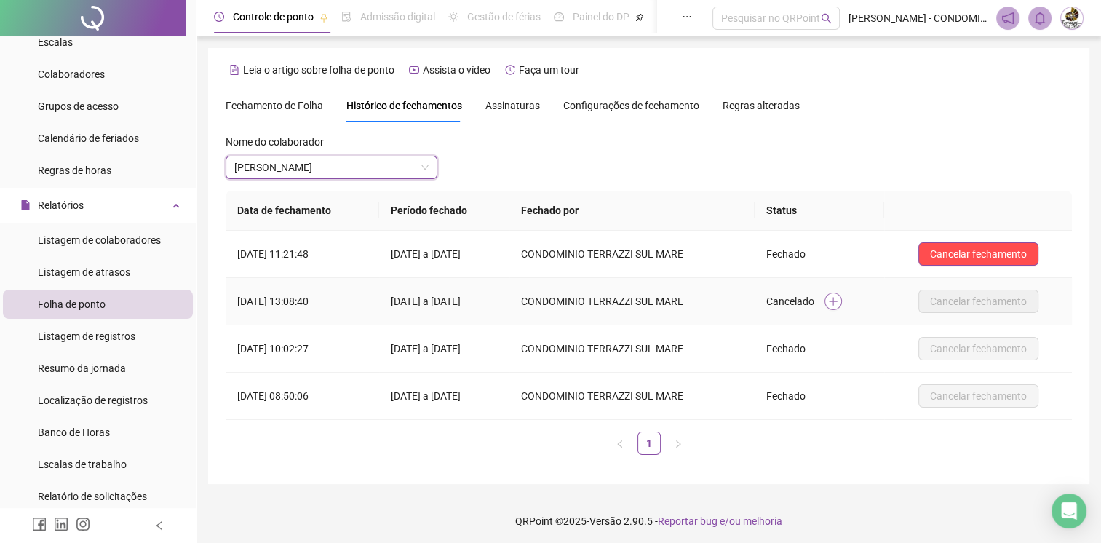
click at [837, 300] on icon "plus" at bounding box center [833, 300] width 8 height 1
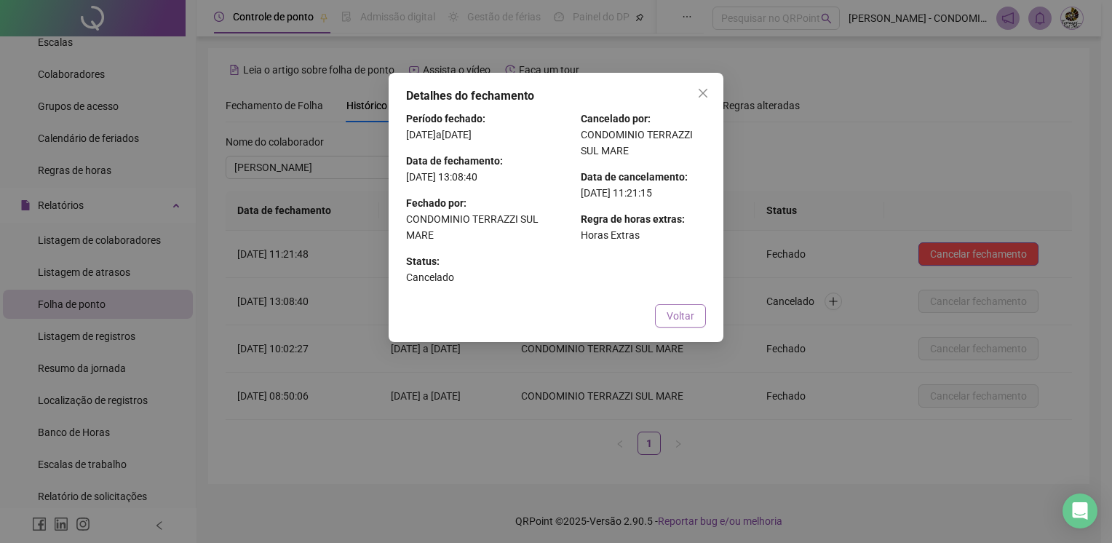
click at [681, 313] on span "Voltar" at bounding box center [680, 316] width 28 height 16
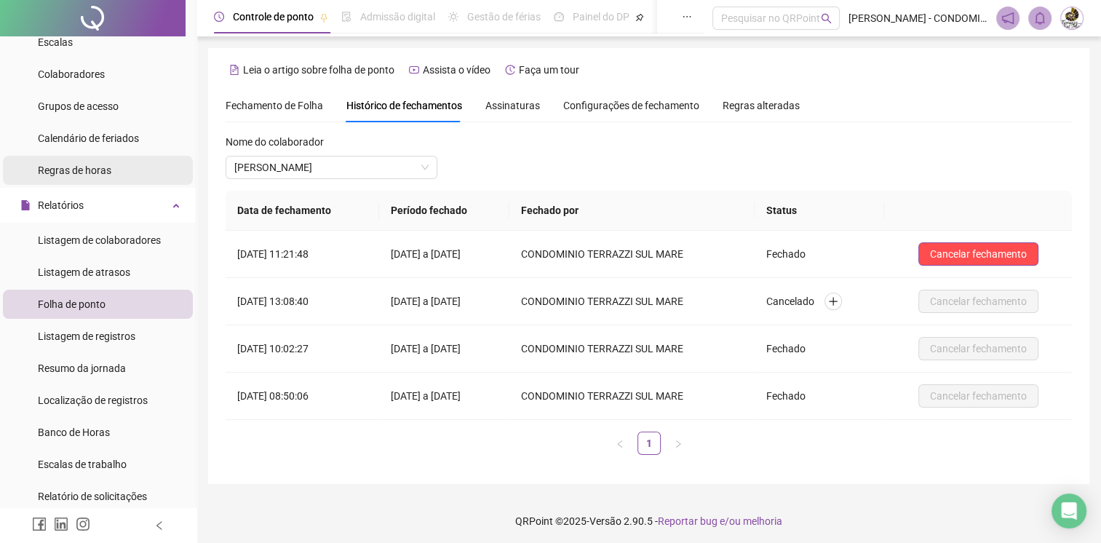
click at [76, 172] on span "Regras de horas" at bounding box center [74, 170] width 73 height 12
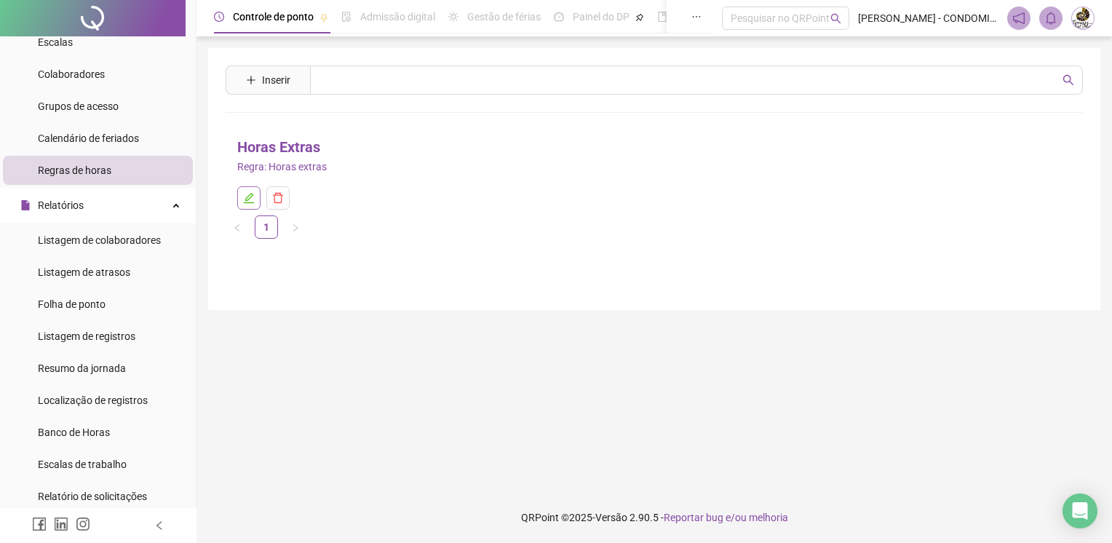
click at [247, 199] on icon "edit" at bounding box center [249, 198] width 10 height 10
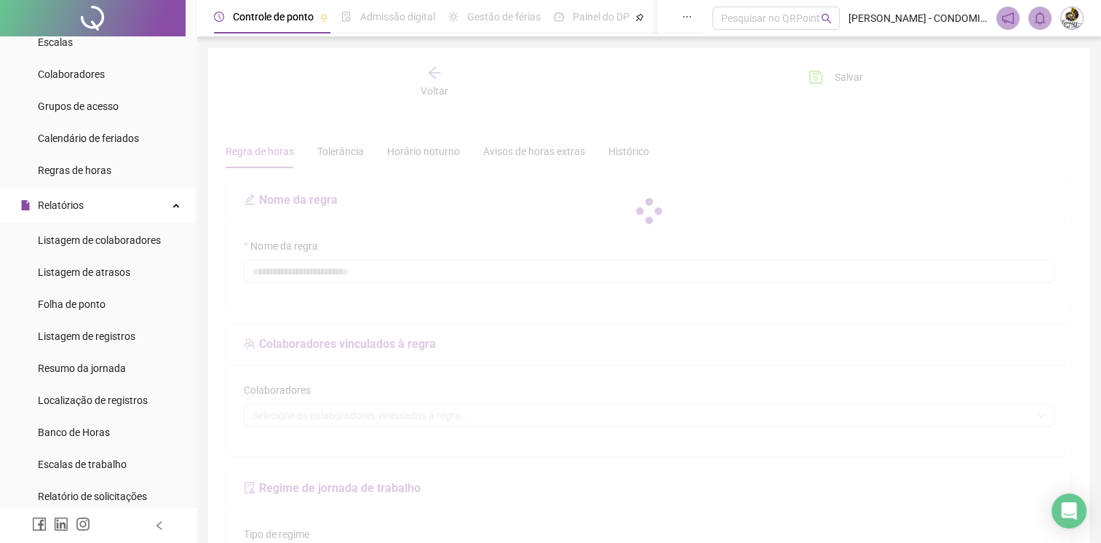
type input "**********"
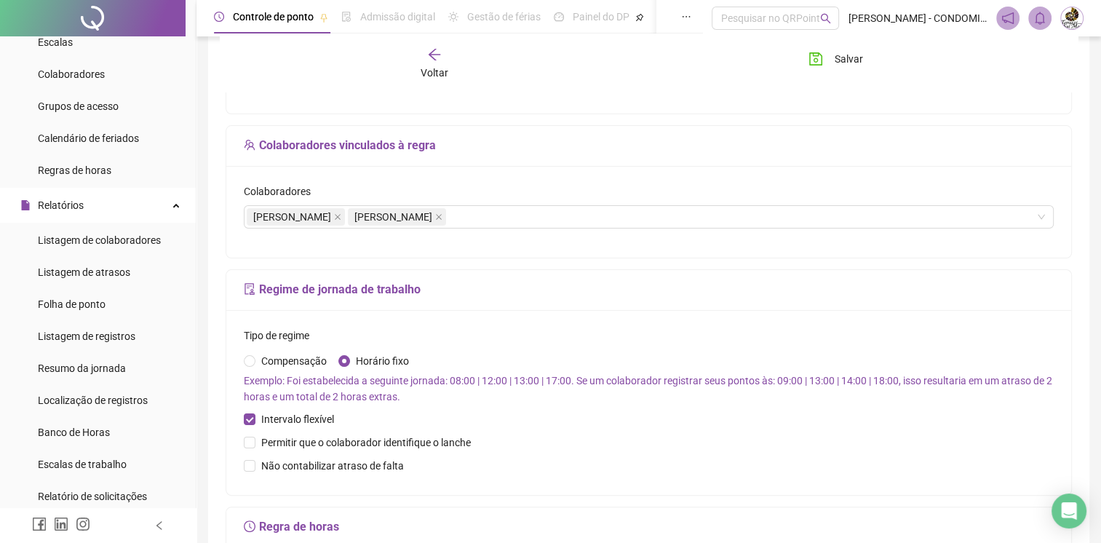
scroll to position [291, 0]
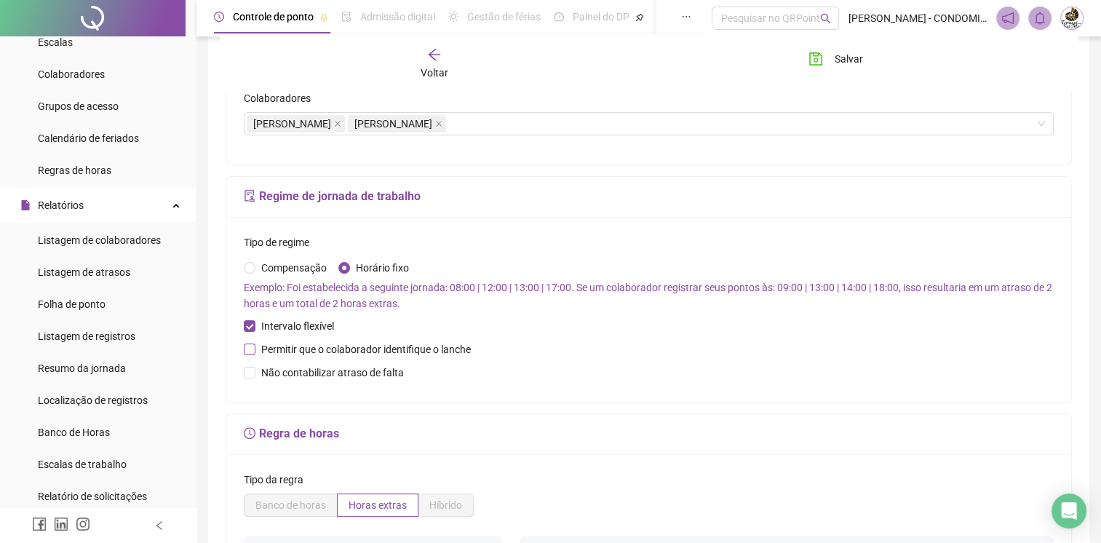
click at [253, 347] on span at bounding box center [250, 349] width 12 height 12
click at [246, 341] on label "Permitir que o colaborador identifique o lanche" at bounding box center [360, 349] width 233 height 16
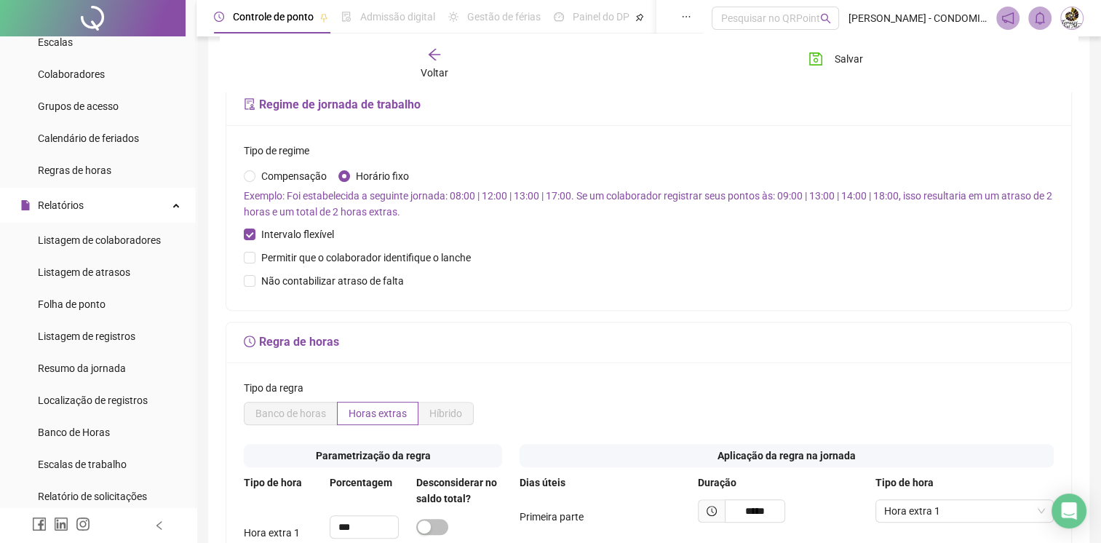
scroll to position [364, 0]
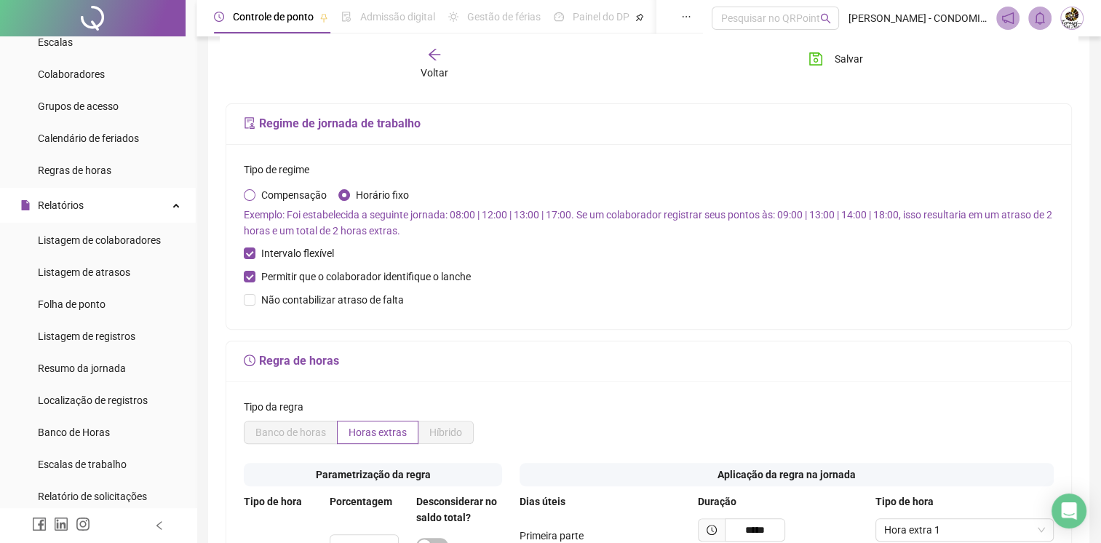
click at [255, 191] on span "Compensação" at bounding box center [293, 195] width 77 height 16
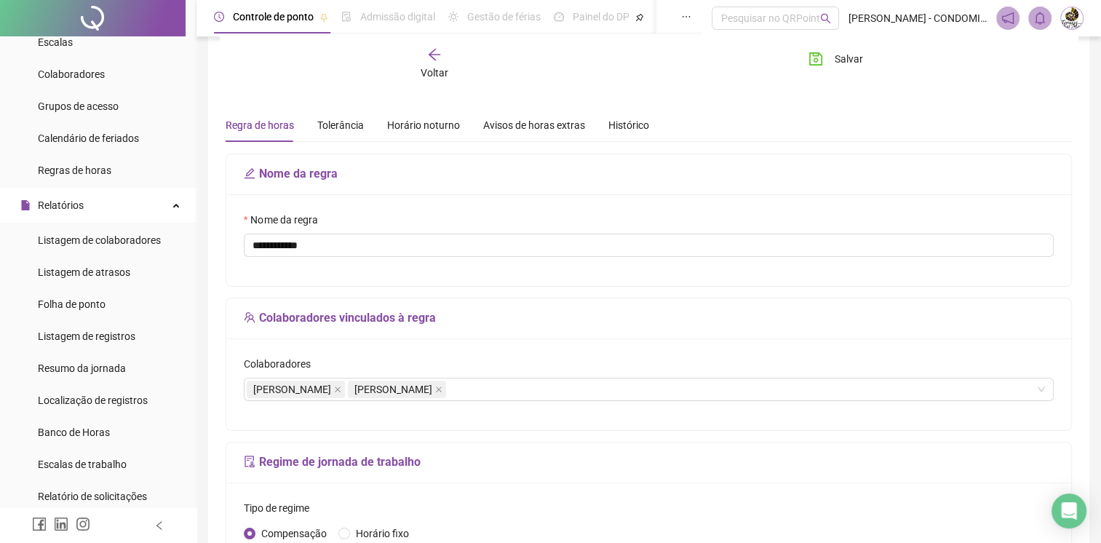
scroll to position [0, 0]
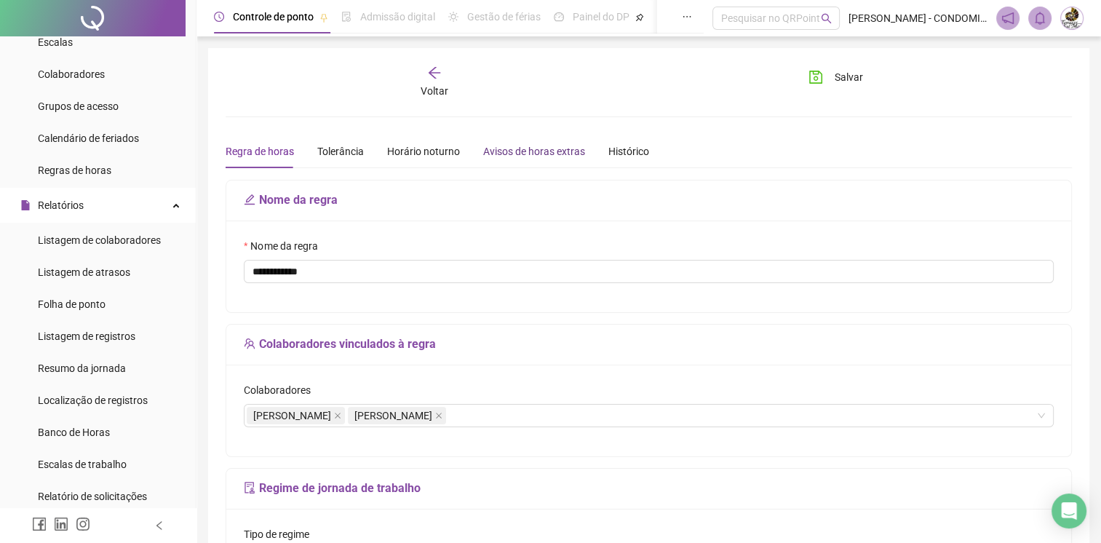
click at [543, 153] on div "Avisos de horas extras" at bounding box center [534, 151] width 102 height 16
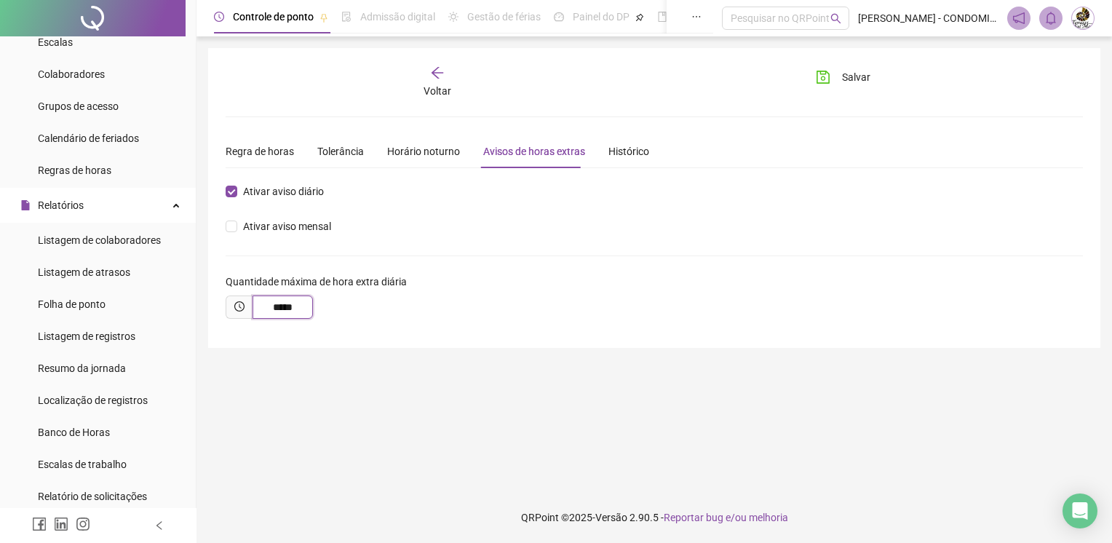
click at [303, 304] on input "*****" at bounding box center [282, 306] width 60 height 23
drag, startPoint x: 273, startPoint y: 307, endPoint x: 329, endPoint y: 307, distance: 56.0
click at [329, 307] on div "*****" at bounding box center [654, 306] width 857 height 23
type input "*"
click at [261, 313] on input "text" at bounding box center [282, 306] width 60 height 23
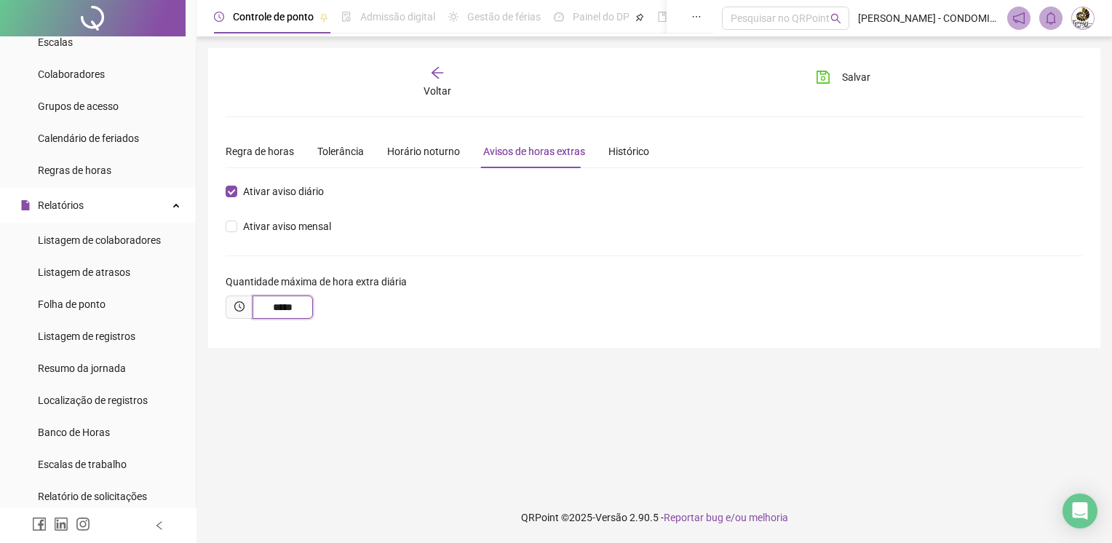
drag, startPoint x: 266, startPoint y: 304, endPoint x: 323, endPoint y: 304, distance: 56.7
click at [323, 304] on div "*****" at bounding box center [654, 306] width 857 height 23
type input "*****"
click at [318, 310] on div "*****" at bounding box center [654, 306] width 857 height 23
click at [847, 73] on span "Salvar" at bounding box center [856, 77] width 28 height 16
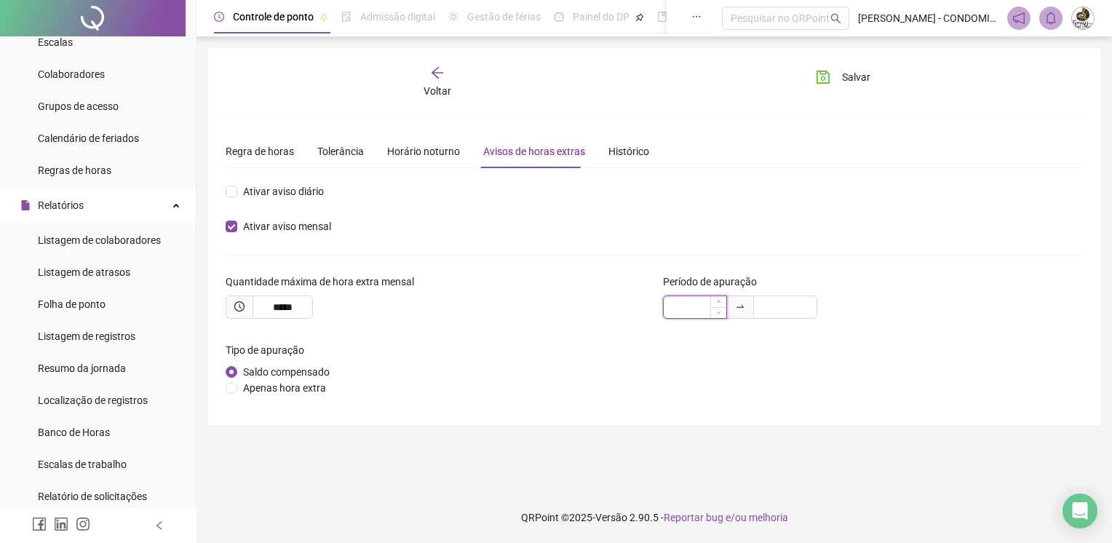
click at [681, 310] on input at bounding box center [694, 307] width 63 height 22
click at [658, 386] on div "Tipo de apuração Saldo compensado Apenas hora extra" at bounding box center [654, 374] width 857 height 65
click at [250, 388] on span "Apenas hora extra" at bounding box center [284, 388] width 95 height 16
click at [411, 383] on div "Tipo de apuração Saldo compensado Apenas hora extra" at bounding box center [654, 374] width 857 height 65
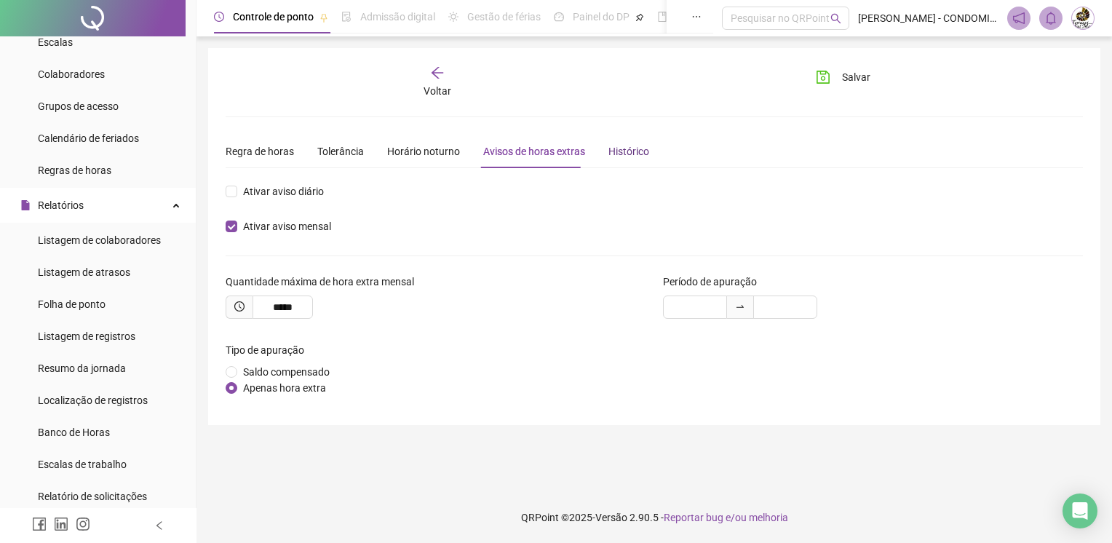
click at [608, 152] on div "Histórico" at bounding box center [628, 151] width 41 height 16
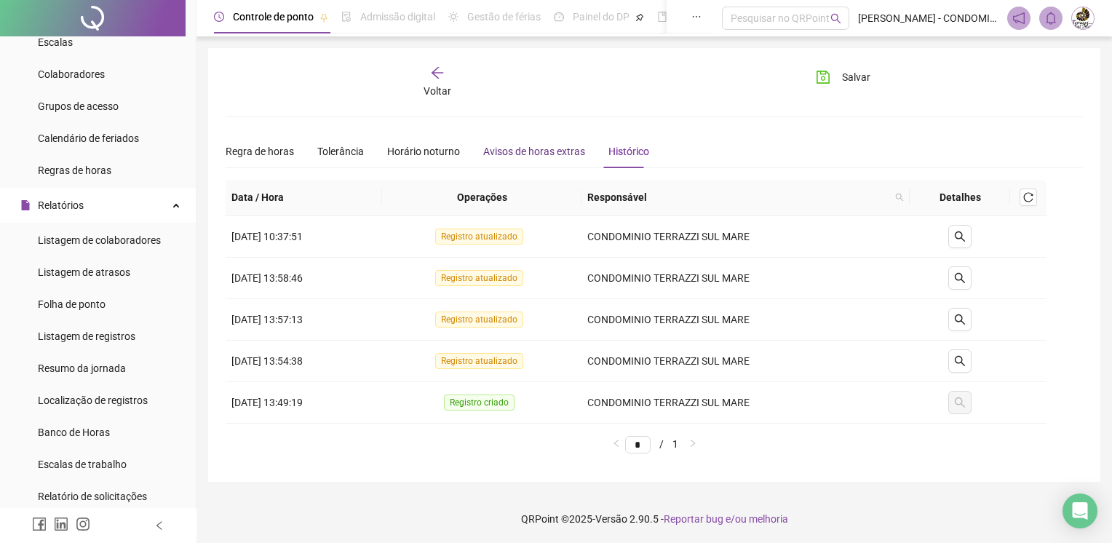
click at [553, 146] on div "Avisos de horas extras" at bounding box center [534, 151] width 102 height 16
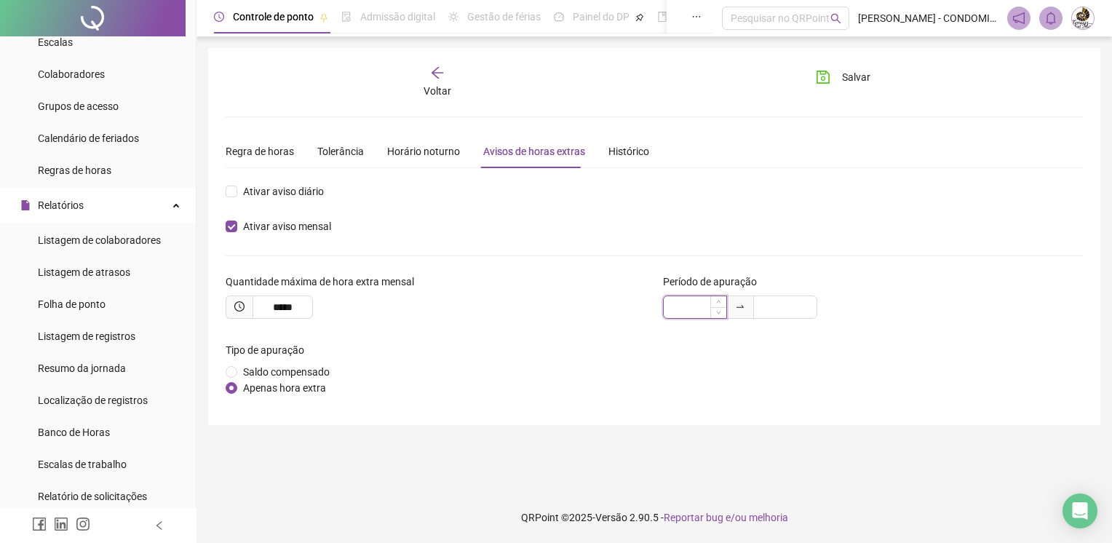
click at [682, 303] on input at bounding box center [694, 307] width 63 height 22
click at [791, 309] on input at bounding box center [785, 307] width 63 height 22
click at [308, 303] on input "*****" at bounding box center [282, 306] width 60 height 23
click at [240, 303] on icon "clock-circle" at bounding box center [239, 306] width 10 height 10
click at [429, 295] on div "*****" at bounding box center [436, 306] width 420 height 23
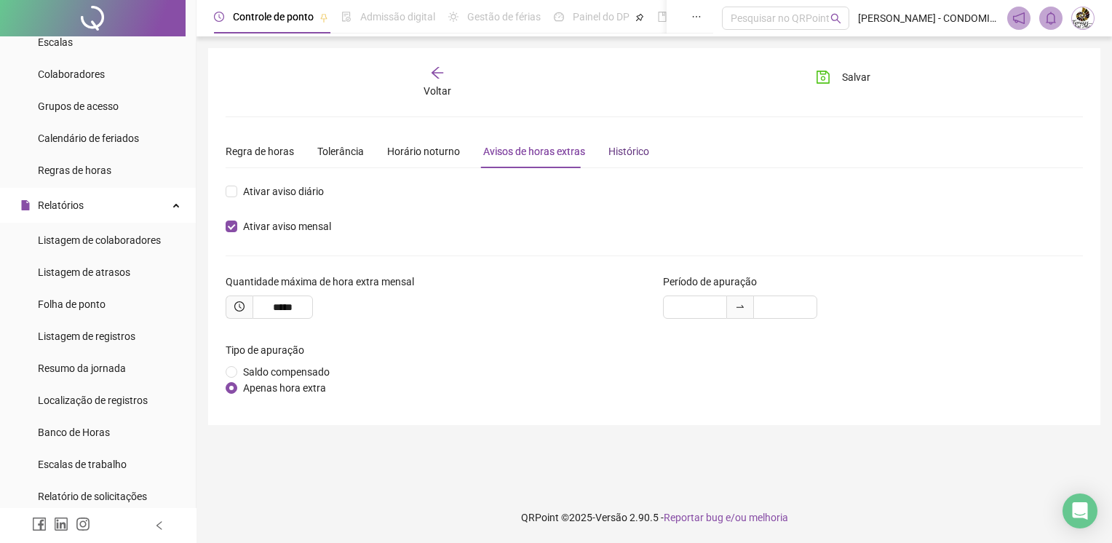
click at [620, 150] on div "Histórico" at bounding box center [628, 151] width 41 height 16
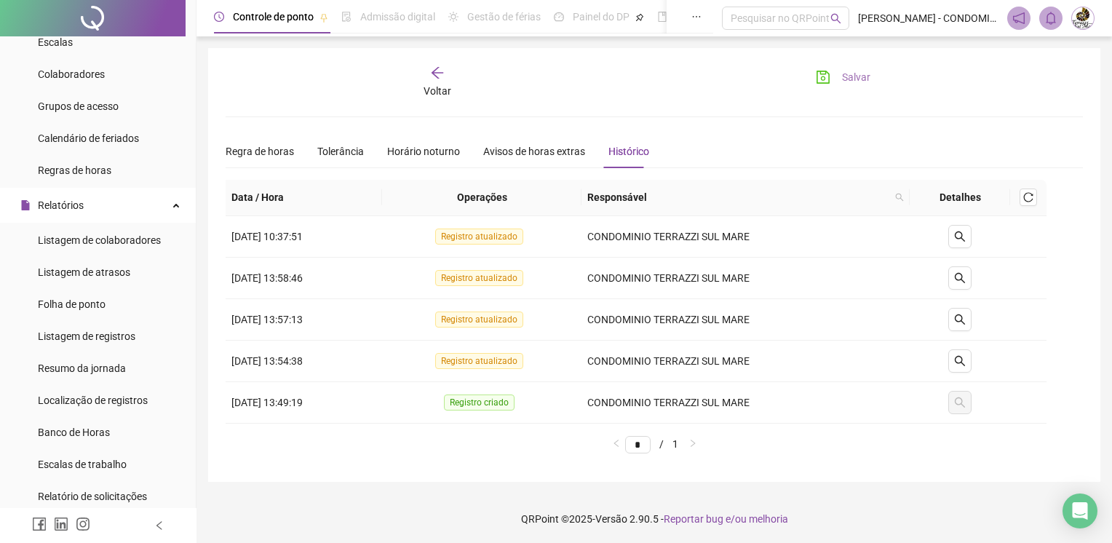
click at [842, 74] on span "Salvar" at bounding box center [856, 77] width 28 height 16
click at [253, 138] on div "Regra de horas" at bounding box center [260, 151] width 68 height 33
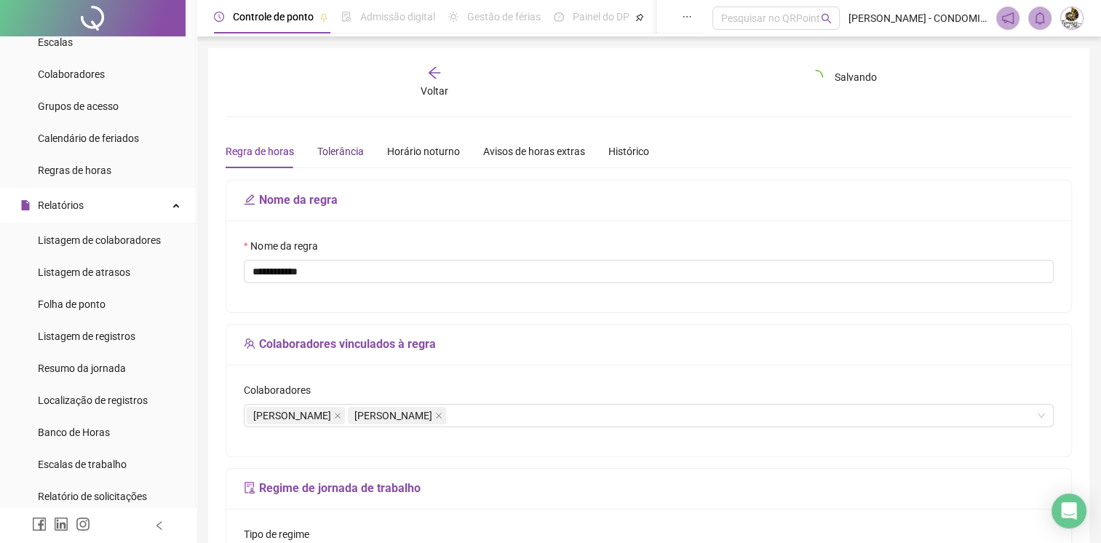
click at [346, 144] on div "Tolerância" at bounding box center [340, 151] width 47 height 16
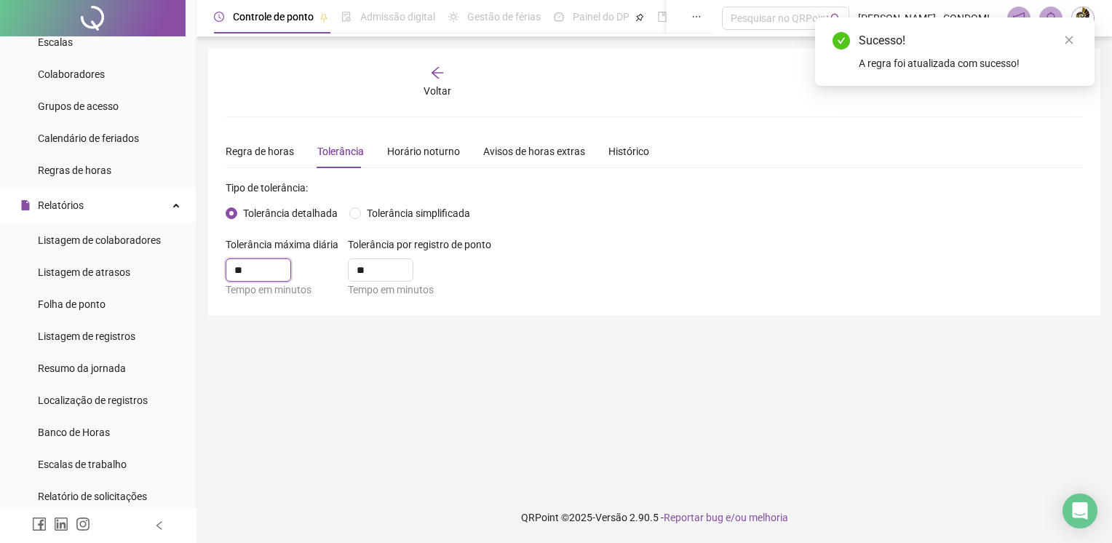
drag, startPoint x: 258, startPoint y: 266, endPoint x: 209, endPoint y: 269, distance: 49.6
click at [210, 268] on div "**********" at bounding box center [654, 181] width 892 height 267
type input "**"
click at [386, 276] on input "**" at bounding box center [380, 270] width 64 height 22
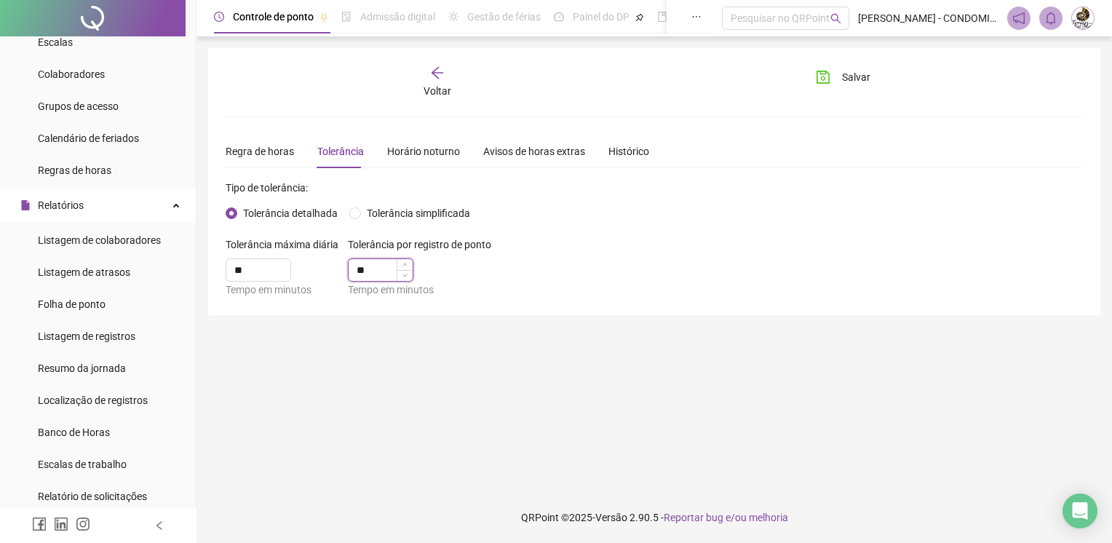
type input "*"
type input "**"
click at [391, 322] on main "**********" at bounding box center [654, 264] width 892 height 432
click at [855, 70] on span "Salvar" at bounding box center [856, 77] width 28 height 16
click at [845, 79] on span "Salvar" at bounding box center [856, 77] width 28 height 16
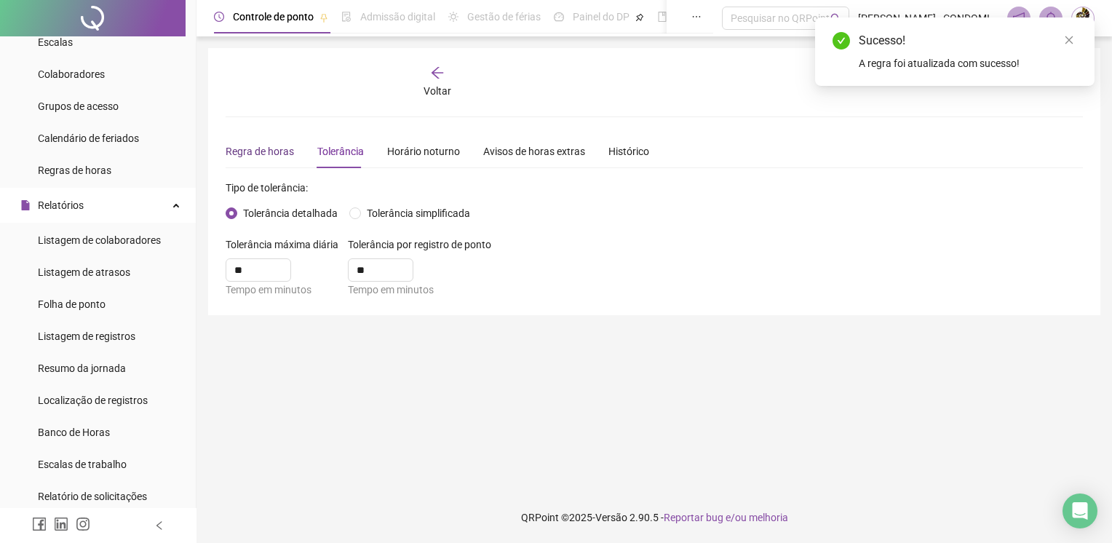
click at [268, 151] on div "Regra de horas" at bounding box center [260, 151] width 68 height 16
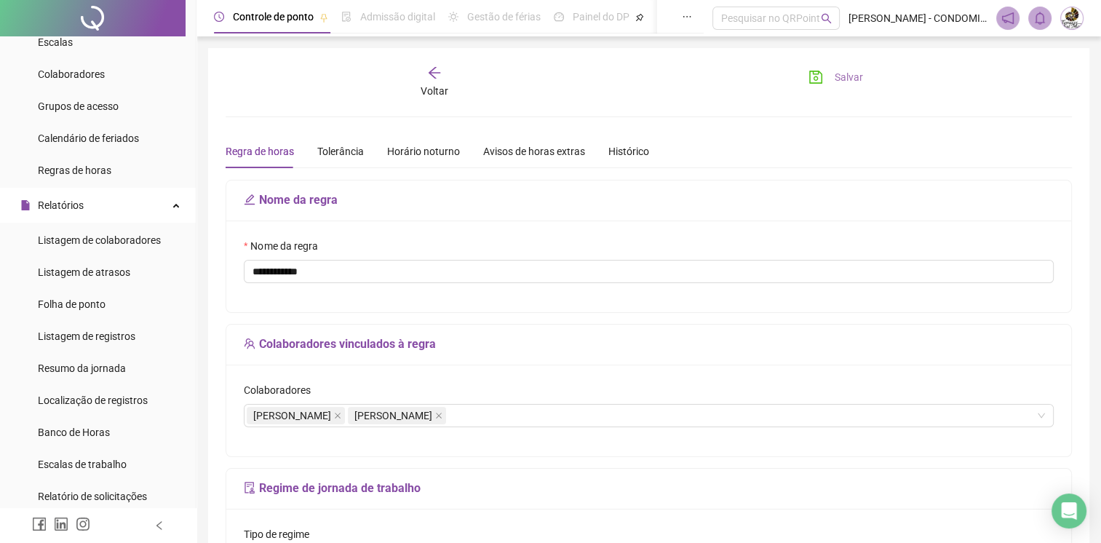
click at [844, 71] on span "Salvar" at bounding box center [848, 77] width 28 height 16
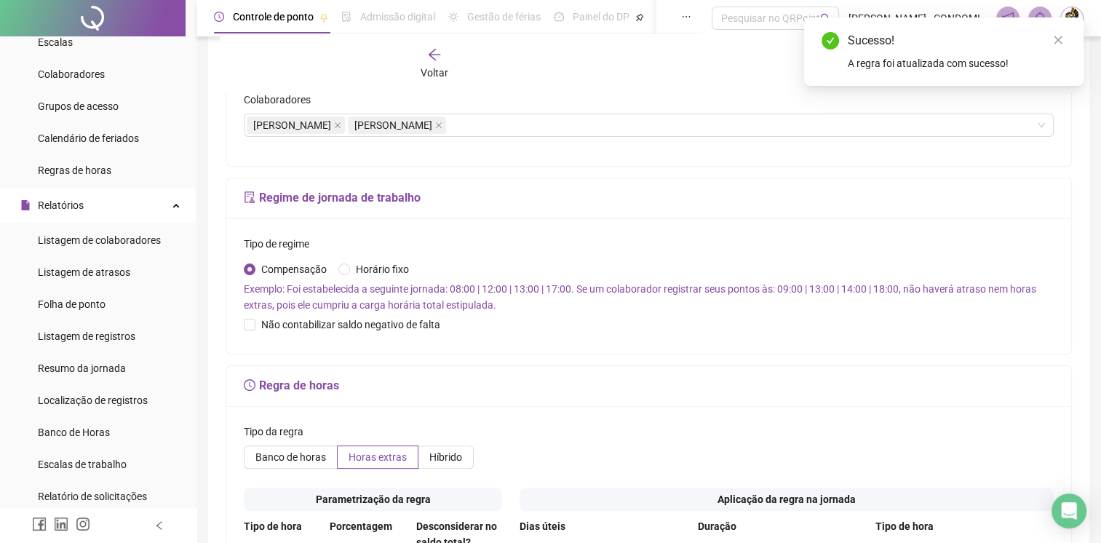
scroll to position [291, 0]
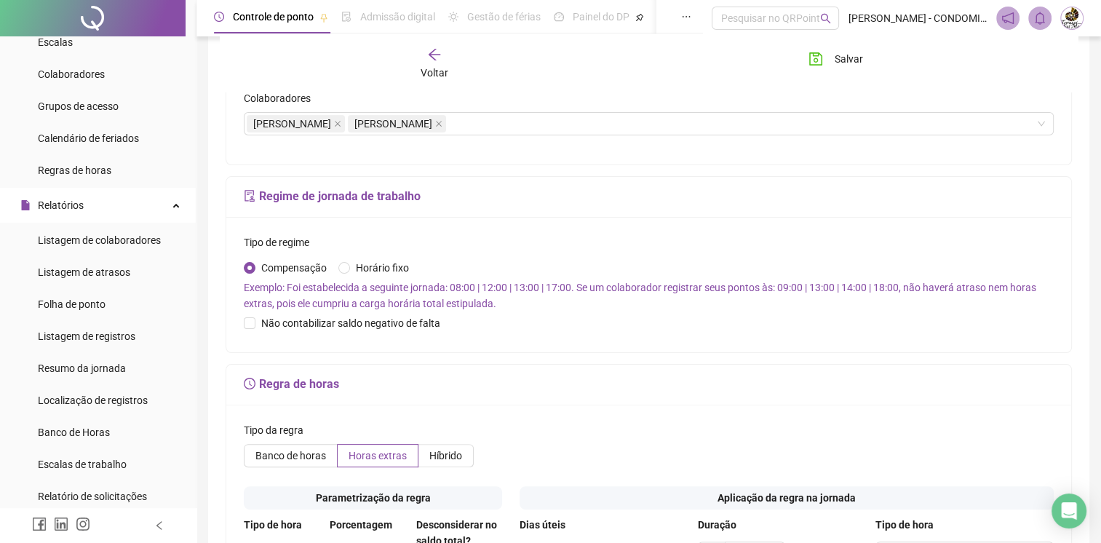
click at [437, 55] on icon "arrow-left" at bounding box center [434, 55] width 12 height 12
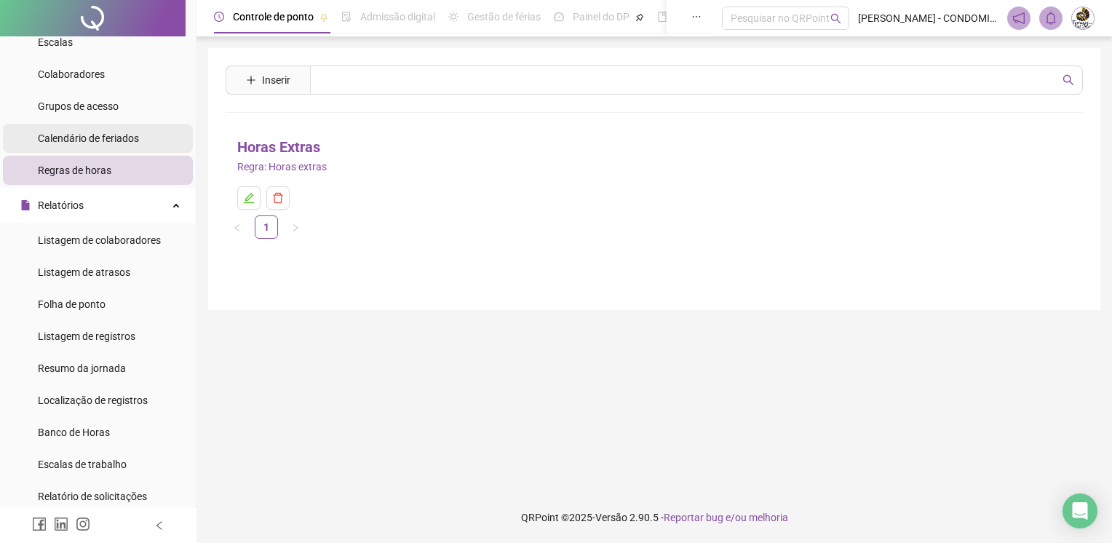
click at [143, 134] on li "Calendário de feriados" at bounding box center [98, 138] width 190 height 29
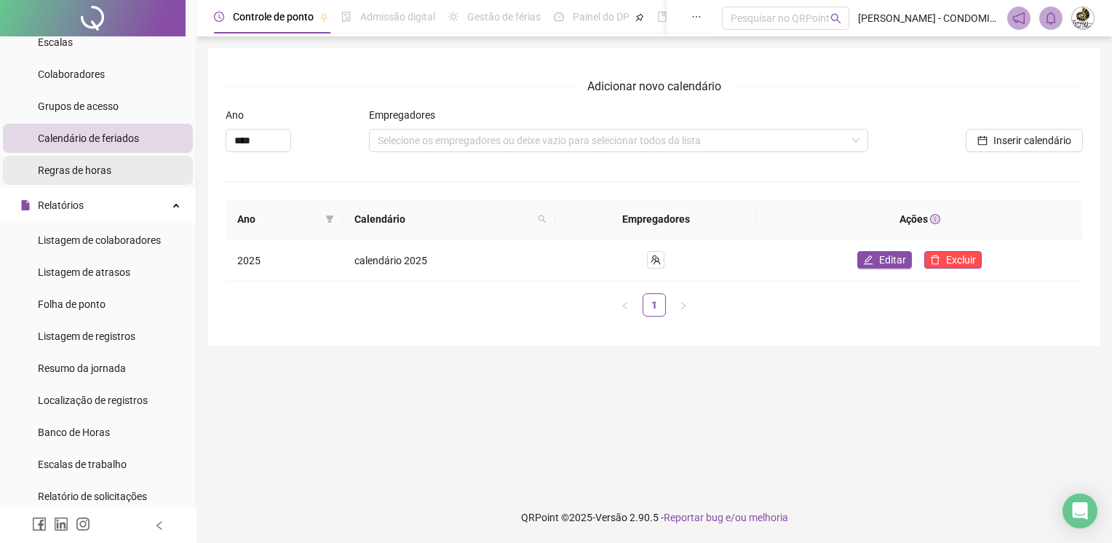
click at [158, 180] on li "Regras de horas" at bounding box center [98, 170] width 190 height 29
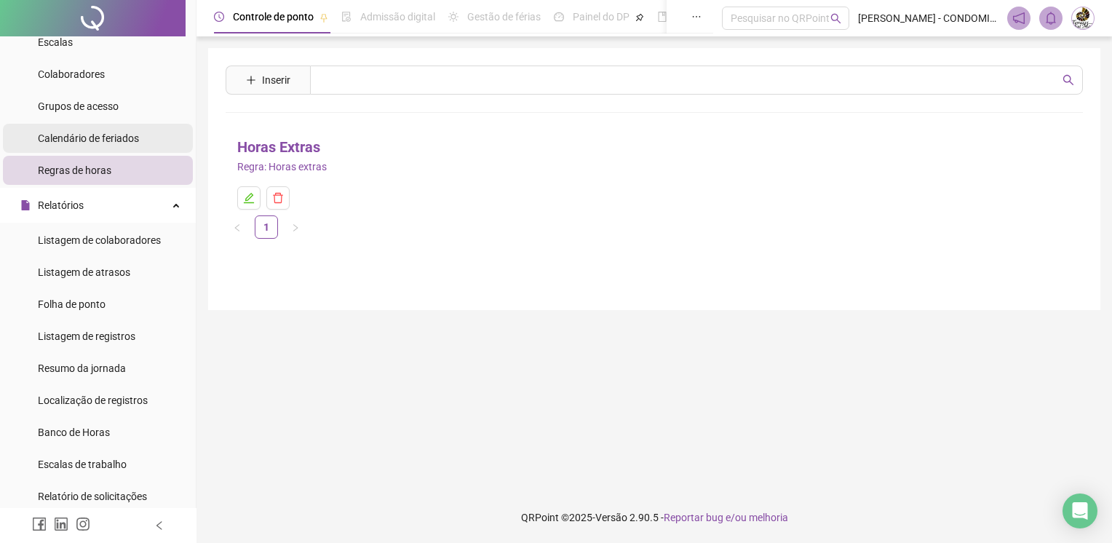
click at [99, 129] on div "Calendário de feriados" at bounding box center [88, 138] width 101 height 29
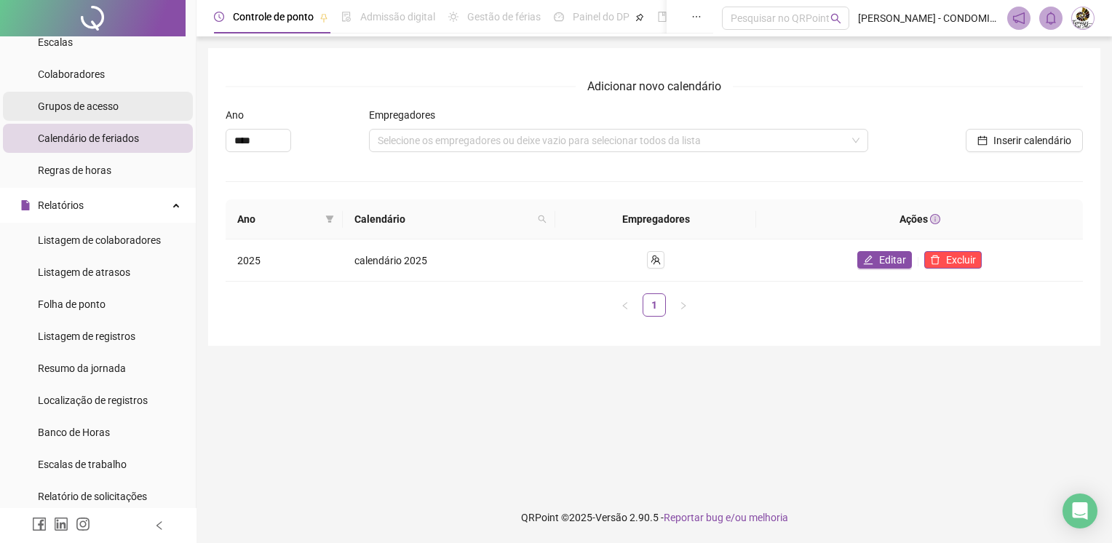
click at [102, 95] on div "Grupos de acesso" at bounding box center [78, 106] width 81 height 29
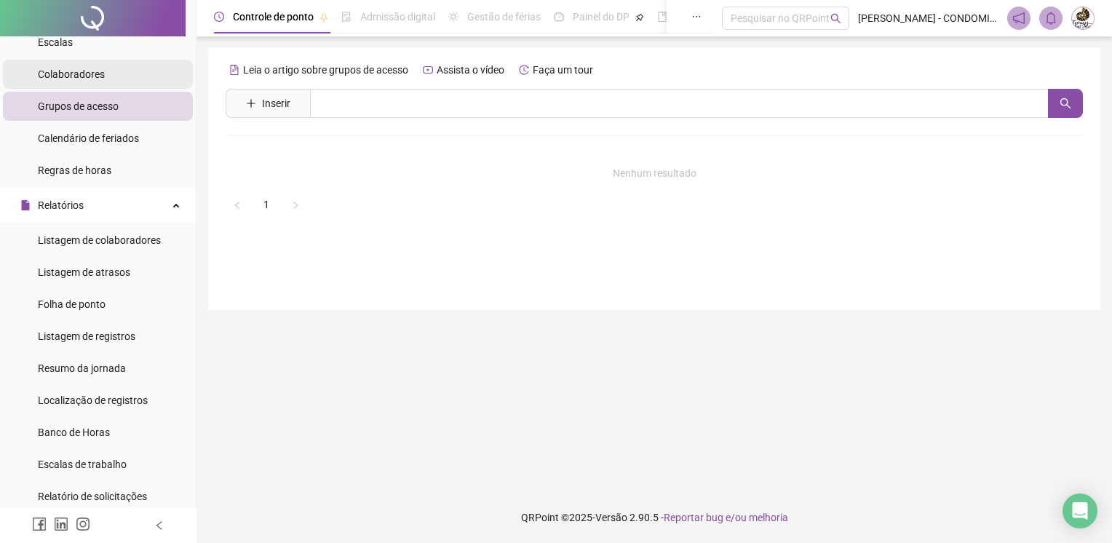
click at [115, 71] on li "Colaboradores" at bounding box center [98, 74] width 190 height 29
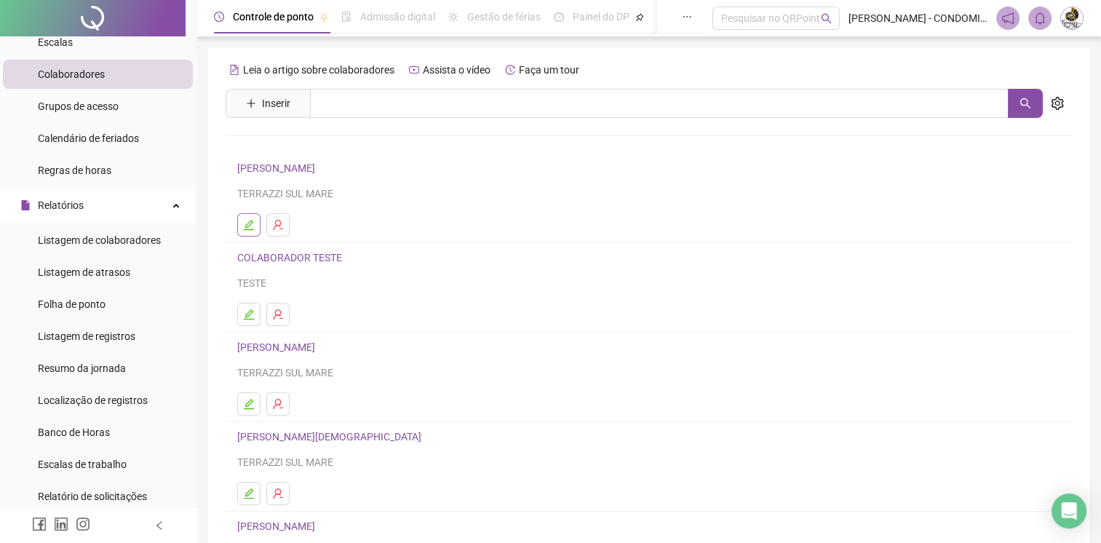
click at [252, 226] on icon "edit" at bounding box center [249, 225] width 12 height 12
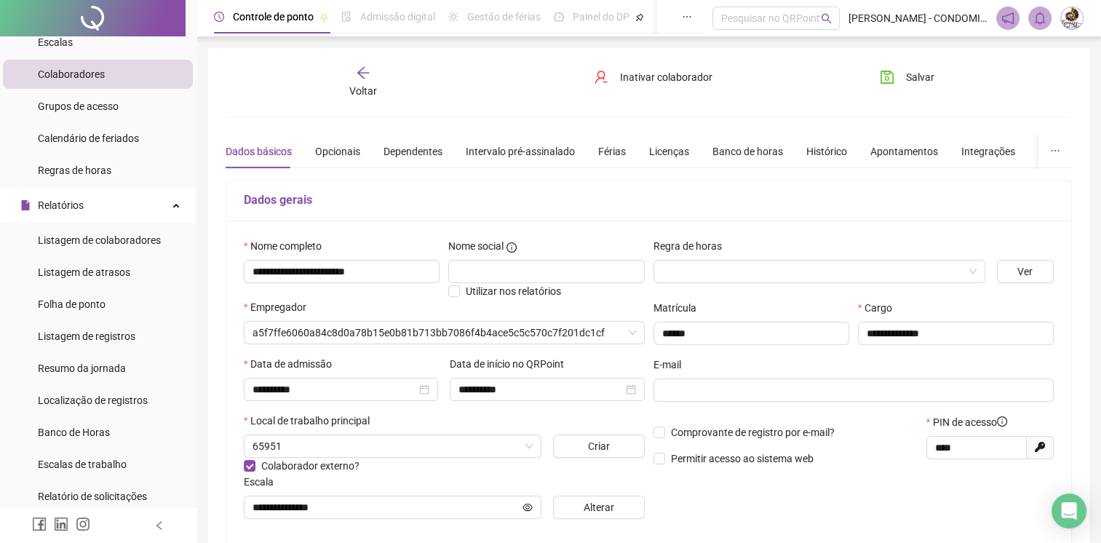
type input "**********"
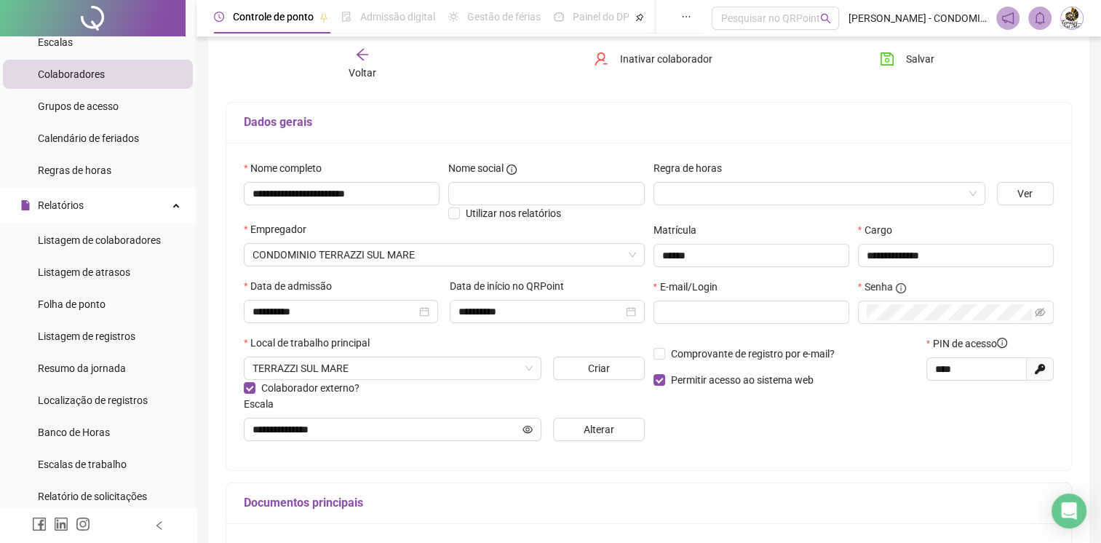
scroll to position [68, 0]
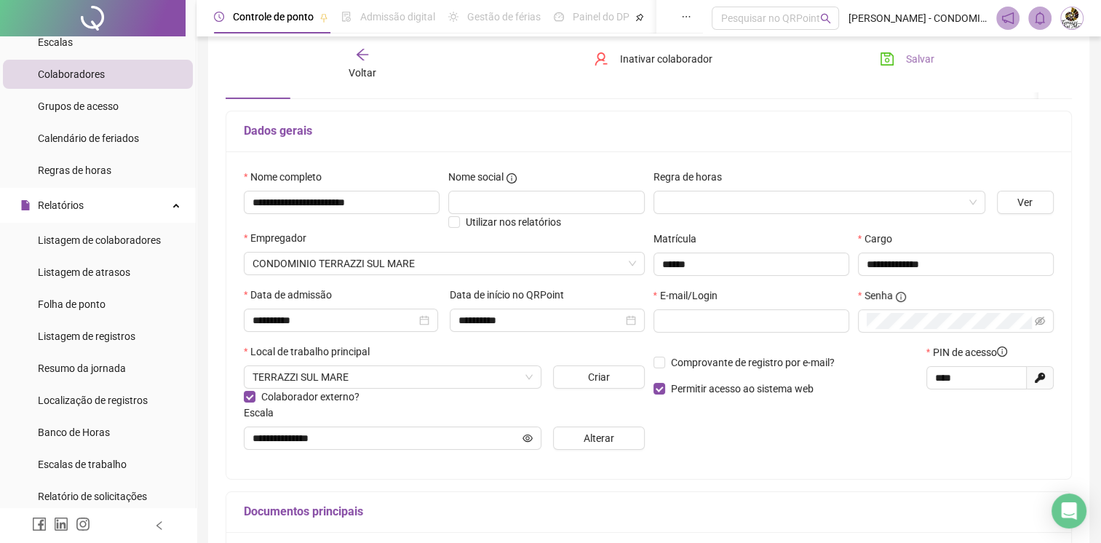
click at [921, 57] on span "Salvar" at bounding box center [920, 59] width 28 height 16
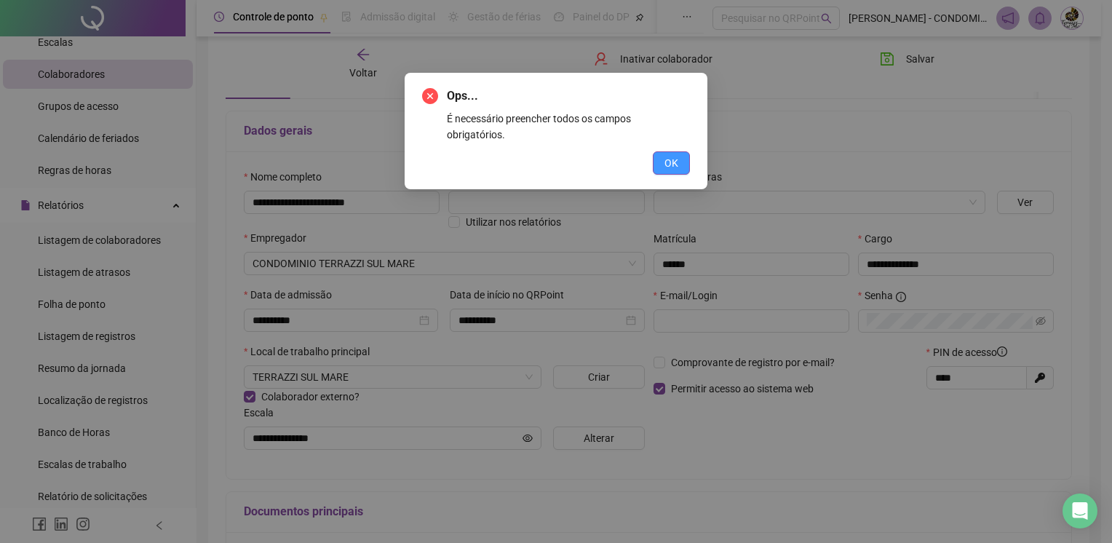
click at [687, 151] on button "OK" at bounding box center [671, 162] width 37 height 23
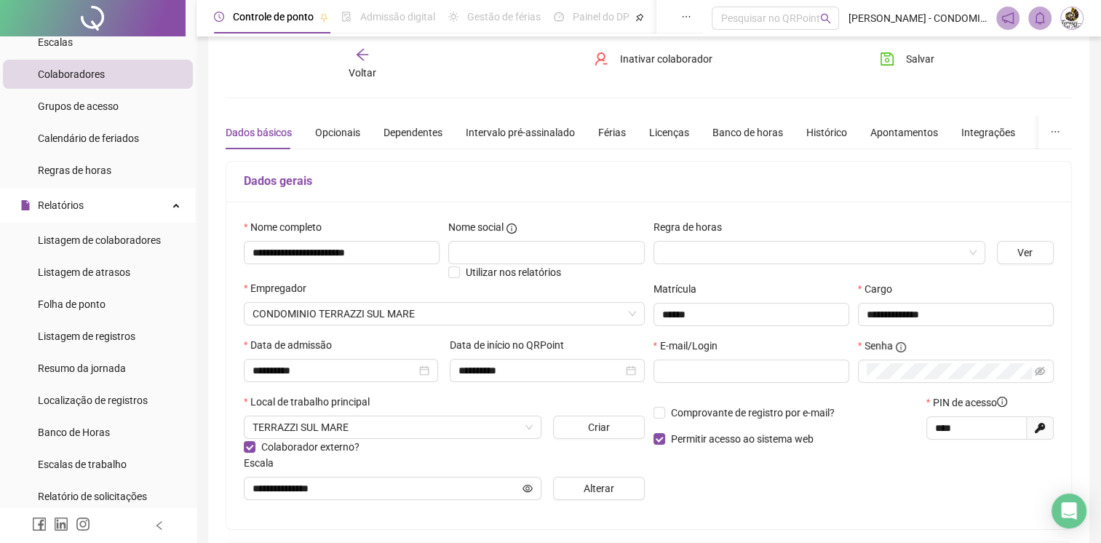
scroll to position [0, 0]
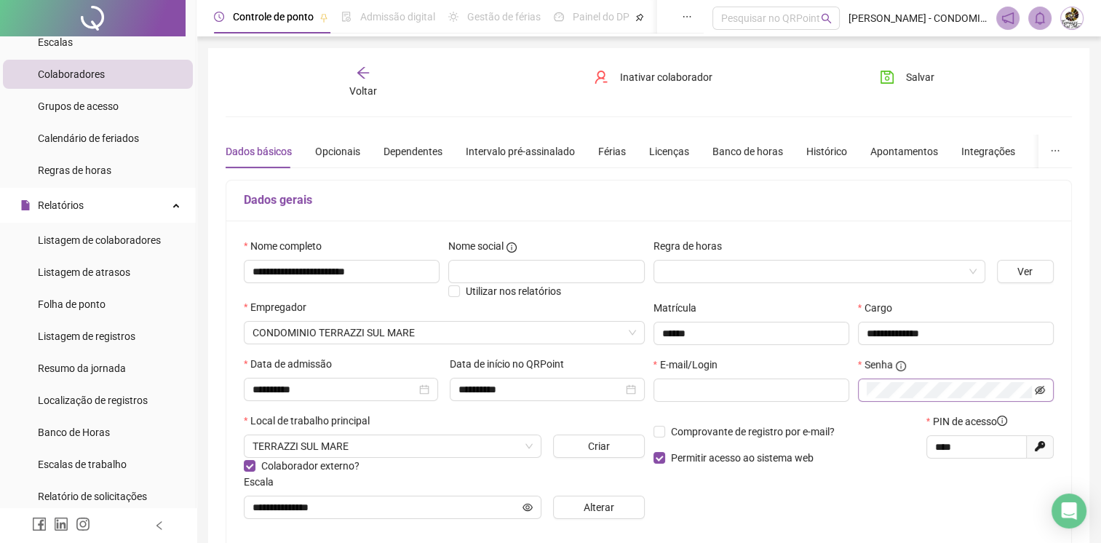
click at [1042, 391] on icon "eye-invisible" at bounding box center [1039, 390] width 10 height 10
click at [1042, 389] on icon "eye" at bounding box center [1039, 390] width 10 height 10
click at [1042, 389] on icon "eye-invisible" at bounding box center [1039, 390] width 10 height 10
click at [1042, 389] on icon "eye" at bounding box center [1039, 390] width 10 height 10
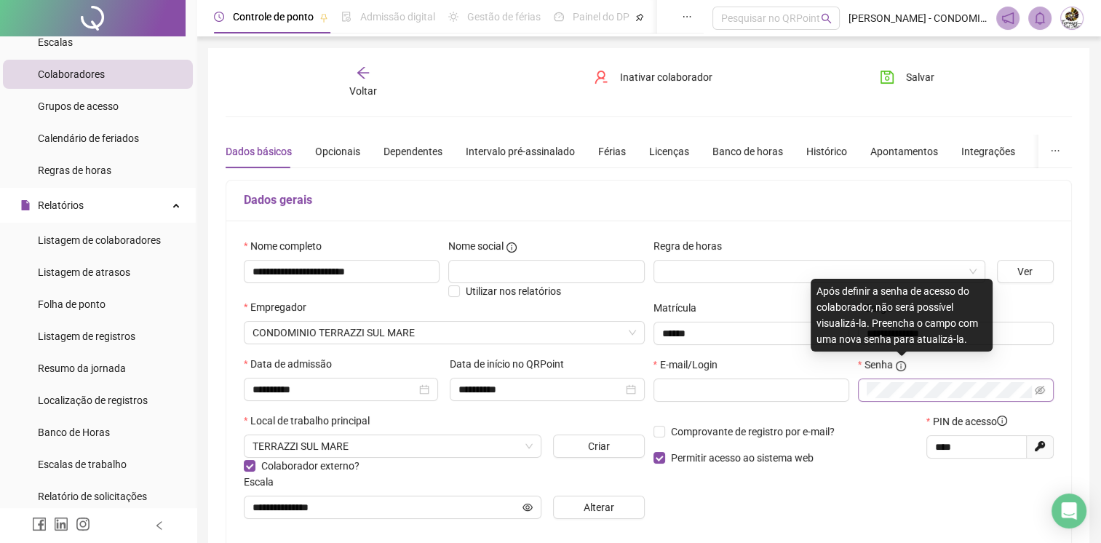
click at [901, 361] on icon "info-circle" at bounding box center [900, 366] width 10 height 10
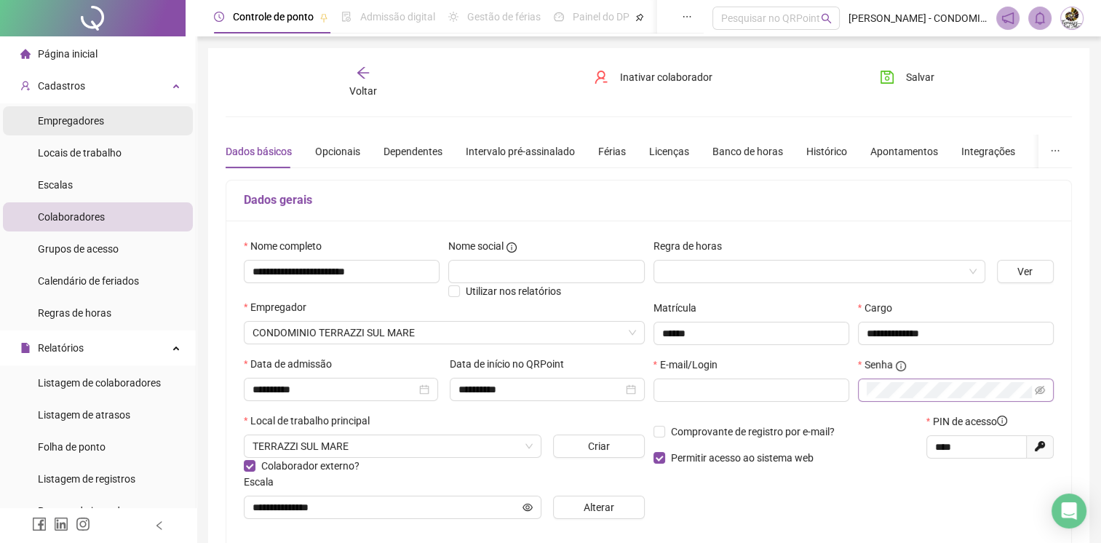
click at [79, 115] on span "Empregadores" at bounding box center [71, 121] width 66 height 12
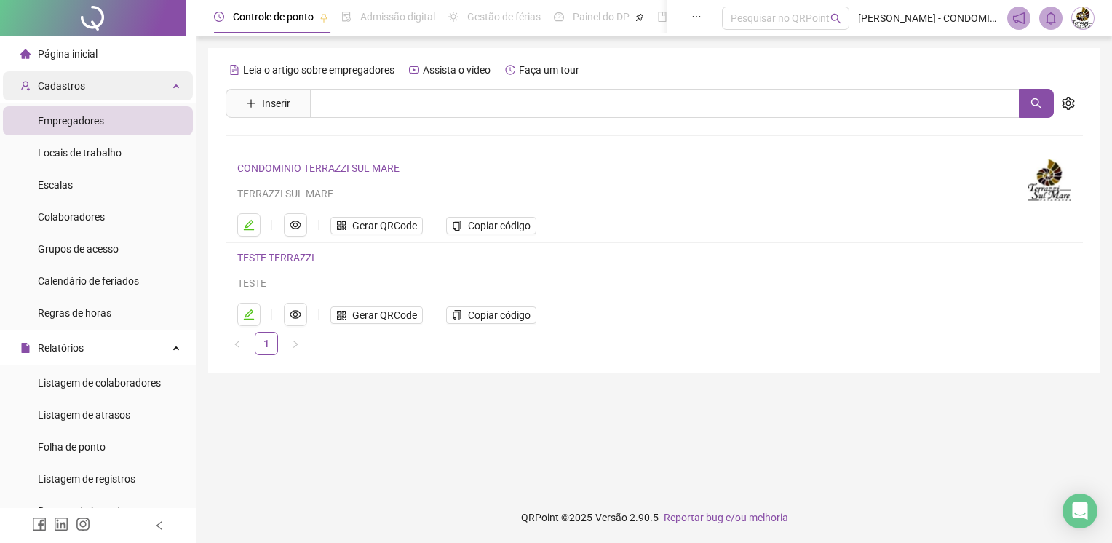
click at [100, 86] on div "Cadastros" at bounding box center [98, 85] width 190 height 29
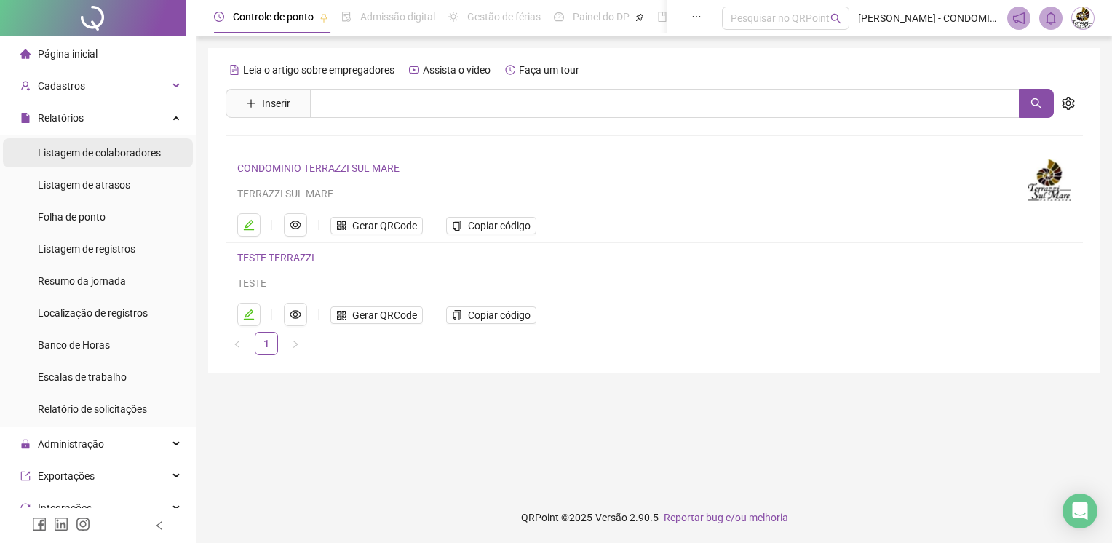
click at [96, 161] on div "Listagem de colaboradores" at bounding box center [99, 152] width 123 height 29
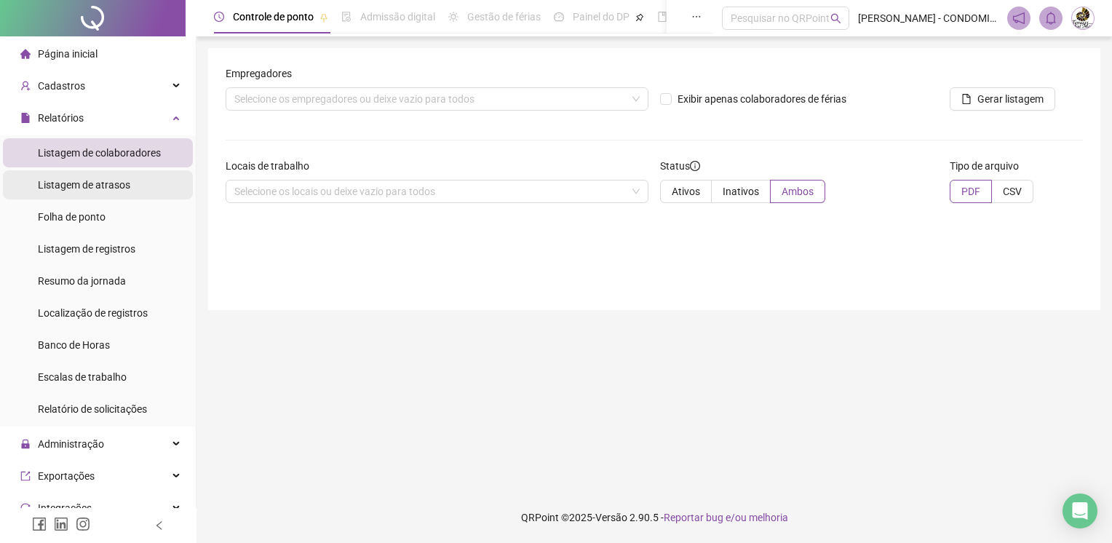
click at [92, 184] on span "Listagem de atrasos" at bounding box center [84, 185] width 92 height 12
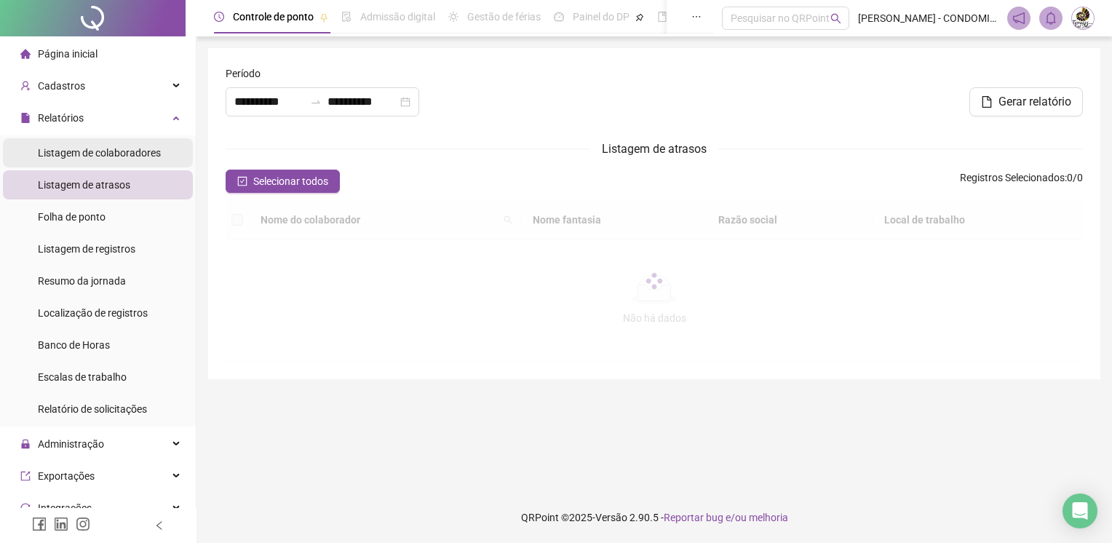
click at [98, 147] on span "Listagem de colaboradores" at bounding box center [99, 153] width 123 height 12
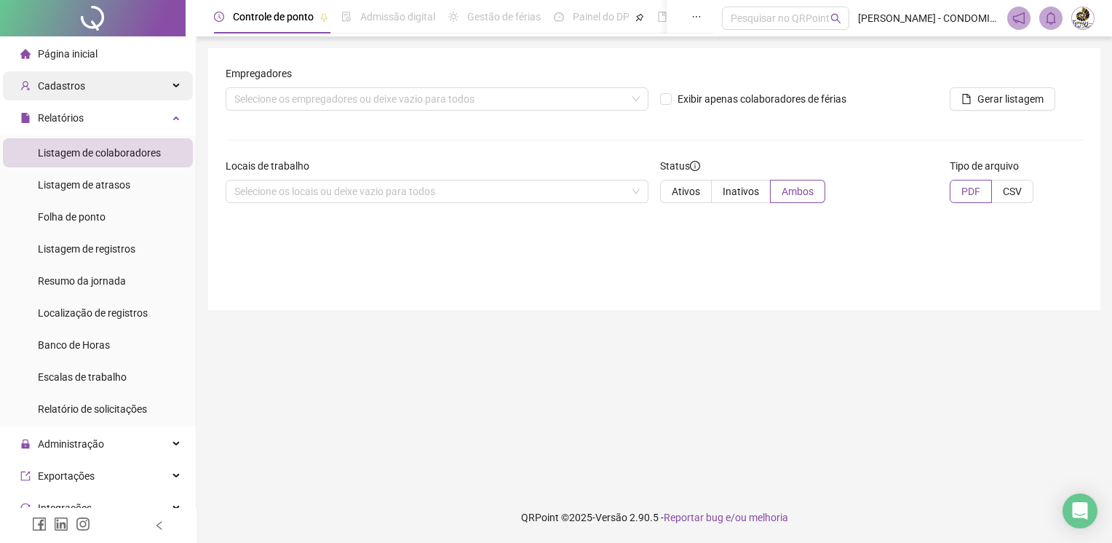
click at [98, 89] on div "Cadastros" at bounding box center [98, 85] width 190 height 29
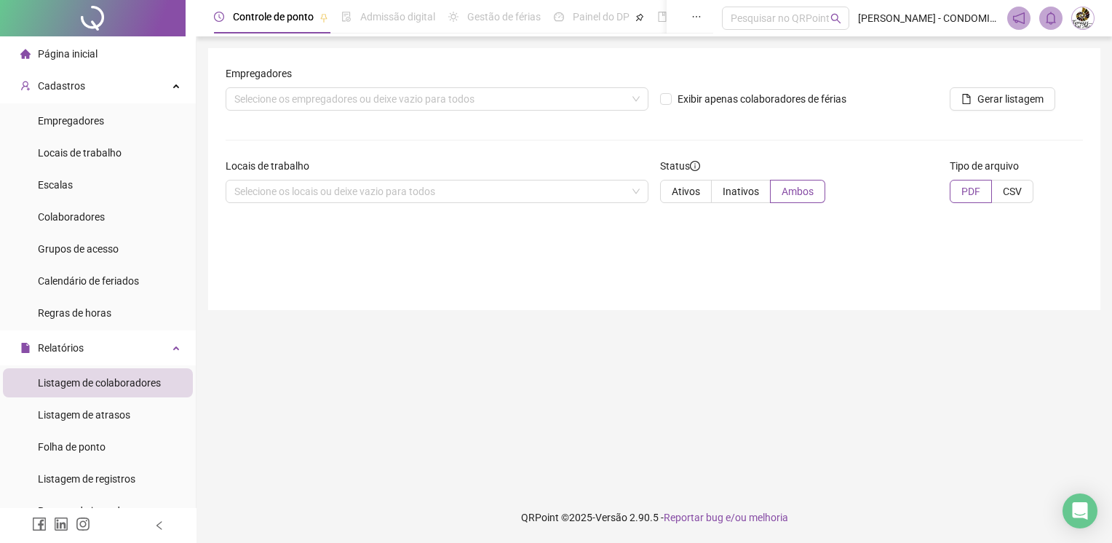
click at [89, 42] on div "Página inicial" at bounding box center [58, 53] width 77 height 29
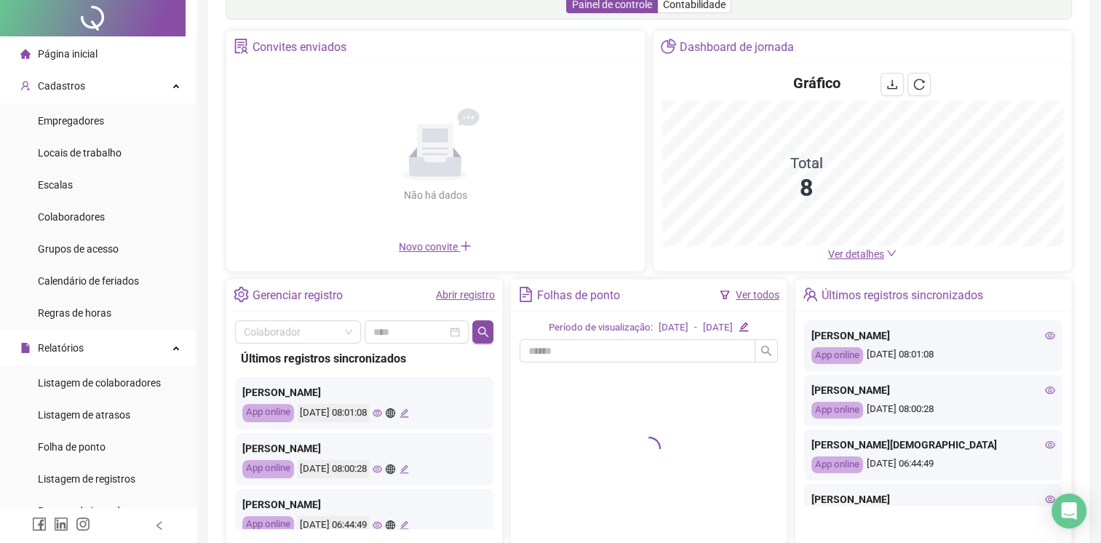
scroll to position [157, 0]
